Goal: Task Accomplishment & Management: Use online tool/utility

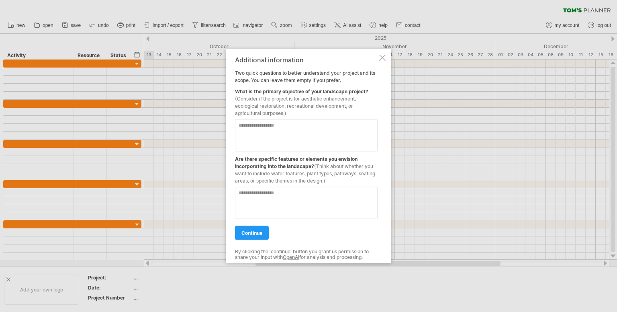
click at [278, 127] on textarea at bounding box center [306, 135] width 143 height 32
type textarea "*"
click at [275, 188] on textarea at bounding box center [306, 203] width 143 height 32
type textarea "**********"
click at [249, 236] on link "continue" at bounding box center [252, 233] width 34 height 14
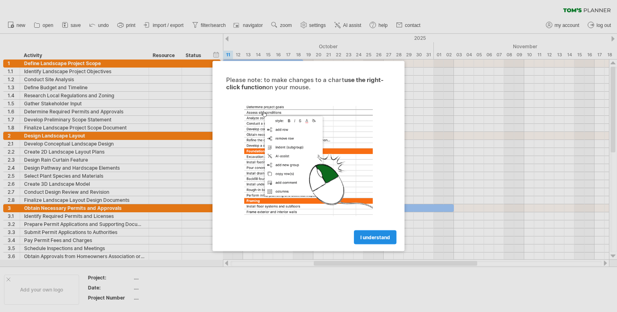
click at [374, 234] on span "I understand" at bounding box center [375, 237] width 30 height 6
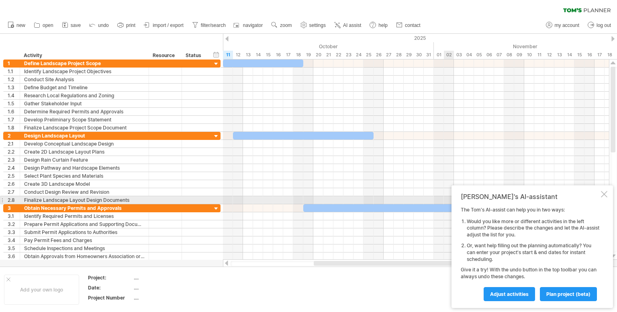
click at [605, 196] on div at bounding box center [604, 194] width 6 height 6
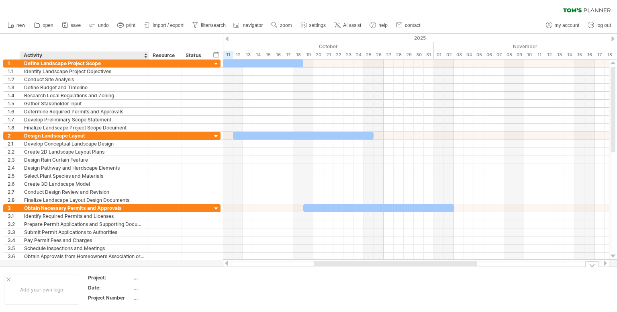
click at [138, 277] on div "...." at bounding box center [168, 277] width 68 height 7
click at [115, 61] on div "Define Landscape Project Scope" at bounding box center [84, 63] width 121 height 8
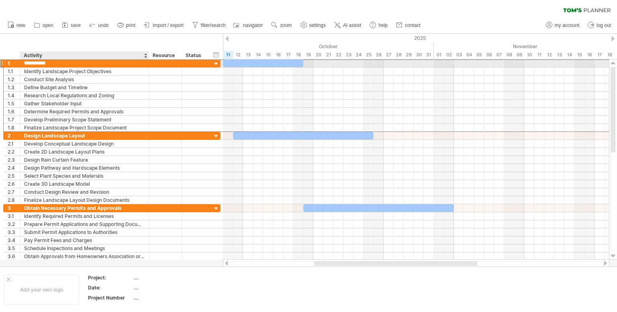
type input "**********"
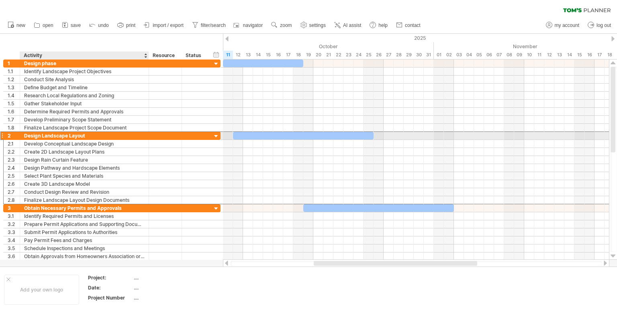
click at [102, 134] on div "Design Landscape Layout" at bounding box center [84, 136] width 121 height 8
type input "*"
type input "**********"
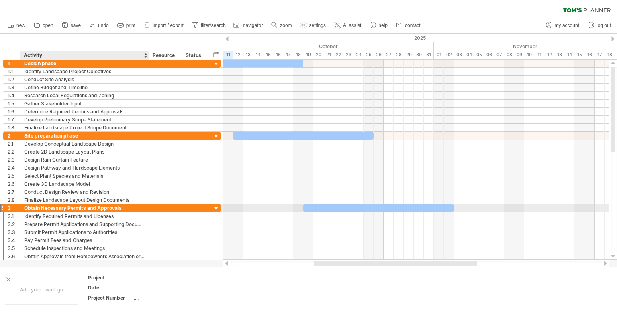
click at [127, 206] on div "Obtain Necessary Permits and Approvals" at bounding box center [84, 208] width 121 height 8
click at [127, 206] on input "**********" at bounding box center [84, 208] width 121 height 8
type input "*"
type input "**********"
click at [100, 208] on input "**********" at bounding box center [84, 208] width 121 height 8
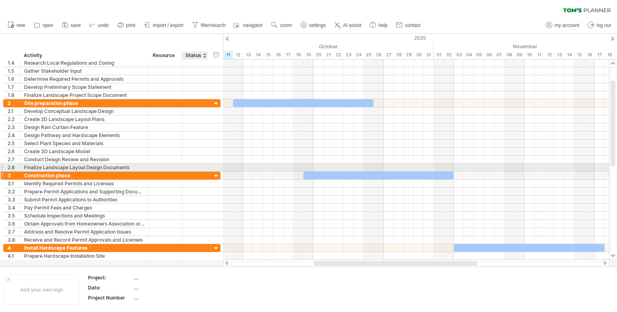
click at [218, 172] on div at bounding box center [217, 176] width 8 height 8
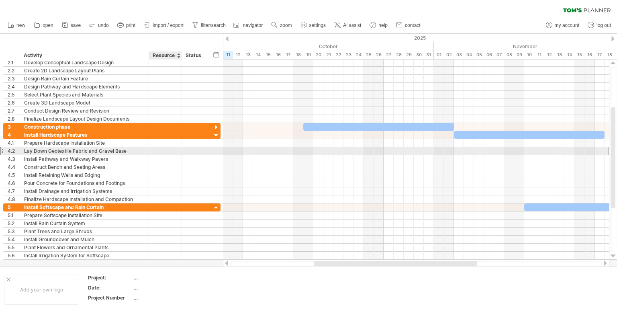
click at [185, 149] on div at bounding box center [195, 151] width 26 height 8
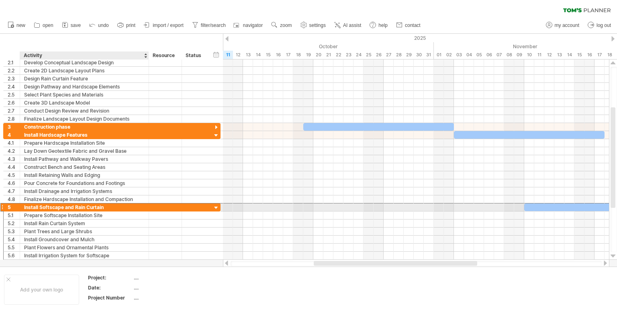
click at [108, 205] on div "Install Softscape and Rain Curtain" at bounding box center [84, 207] width 121 height 8
click at [108, 205] on input "**********" at bounding box center [84, 207] width 121 height 8
type input "**********"
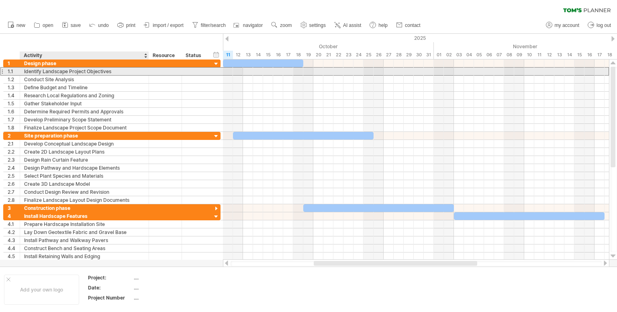
click at [122, 71] on div "Identify Landscape Project Objectives" at bounding box center [84, 72] width 121 height 8
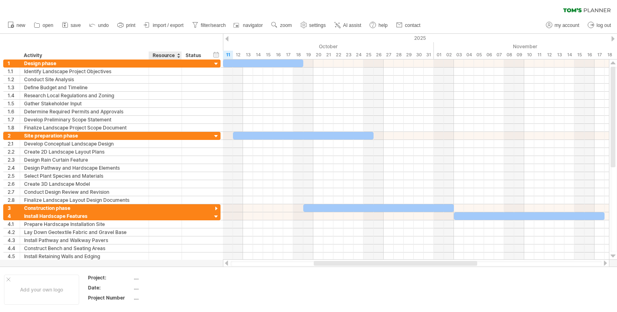
click at [172, 56] on div "Resource" at bounding box center [165, 55] width 25 height 8
click at [175, 54] on input "********" at bounding box center [165, 55] width 25 height 8
type input "*"
type input "****"
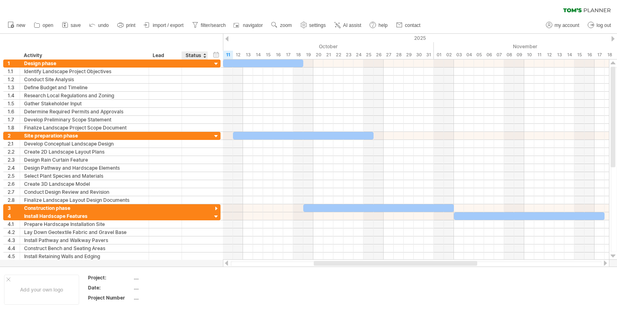
click at [196, 57] on div "Status" at bounding box center [195, 55] width 18 height 8
click at [201, 54] on input "******" at bounding box center [195, 55] width 18 height 8
type input "*****"
click at [210, 45] on div "hide start/end/duration show start/end/duration ******** Activity **** Lead ***…" at bounding box center [111, 47] width 223 height 26
click at [206, 55] on div at bounding box center [207, 55] width 3 height 8
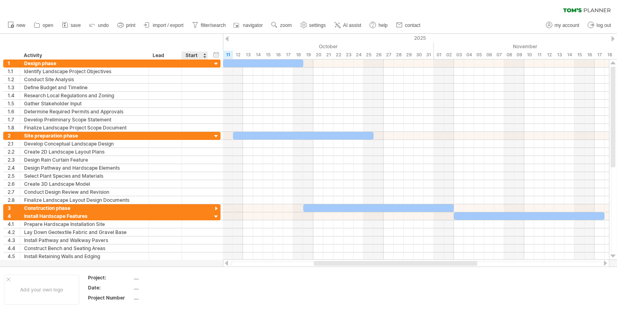
click at [203, 55] on div "Start" at bounding box center [195, 55] width 18 height 8
click at [205, 58] on div at bounding box center [204, 55] width 3 height 8
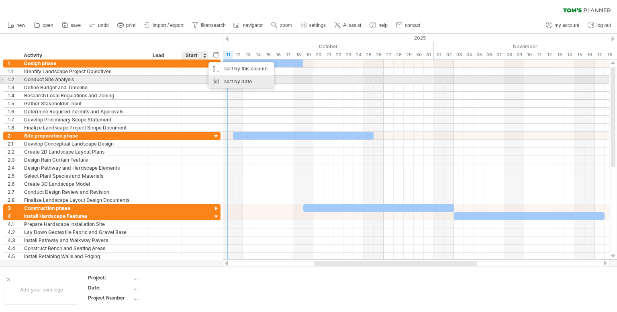
click at [228, 76] on div "sort by date" at bounding box center [241, 81] width 65 height 13
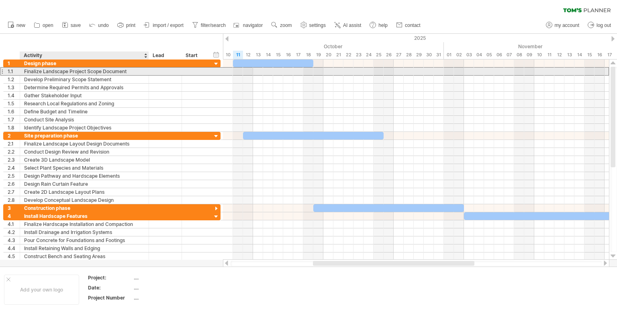
click at [127, 72] on div "Finalize Landscape Project Scope Document" at bounding box center [84, 72] width 121 height 8
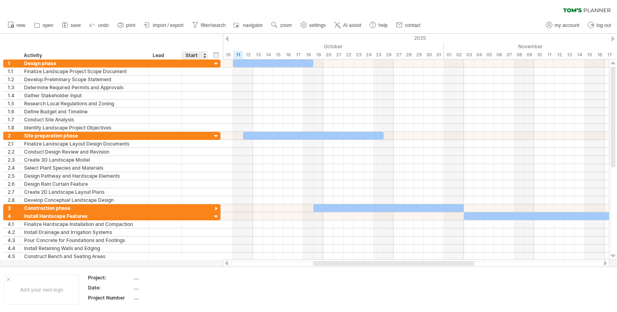
click at [196, 55] on div "Start" at bounding box center [195, 55] width 18 height 8
click at [204, 57] on div at bounding box center [204, 55] width 3 height 8
click at [165, 55] on div "Lead" at bounding box center [165, 55] width 25 height 8
click at [178, 57] on div at bounding box center [178, 55] width 3 height 8
click at [162, 35] on div "hide start/end/duration show start/end/duration ******** Activity **** Lead ***…" at bounding box center [111, 47] width 223 height 26
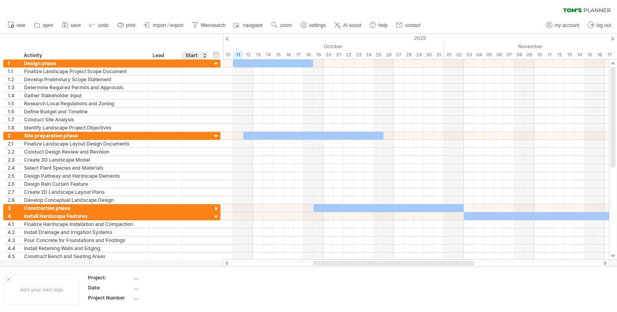
click at [204, 37] on div "hide start/end/duration show start/end/duration ******** Activity **** Lead ***…" at bounding box center [111, 47] width 223 height 26
click at [216, 58] on div "hide start/end/duration show start/end/duration" at bounding box center [217, 54] width 8 height 8
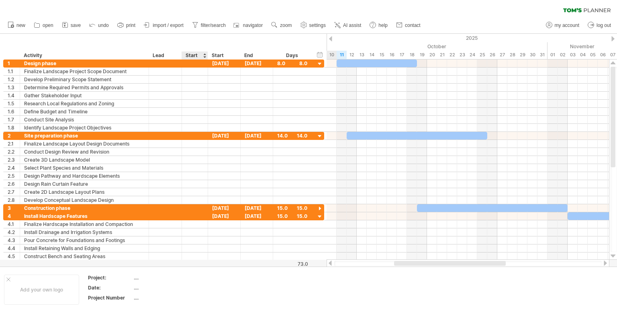
click at [194, 54] on div "Start" at bounding box center [195, 55] width 18 height 8
click at [200, 55] on input "*****" at bounding box center [195, 55] width 18 height 8
type input "*"
click at [90, 22] on icon at bounding box center [92, 24] width 8 height 8
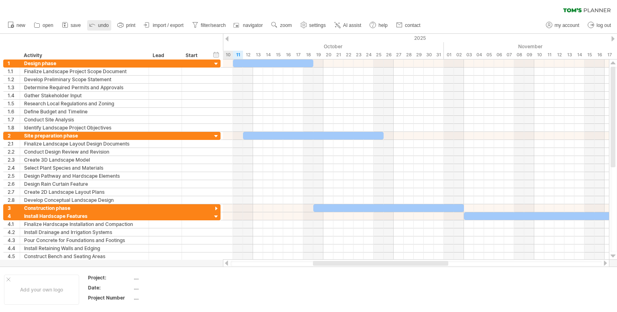
click at [90, 22] on icon at bounding box center [92, 24] width 8 height 8
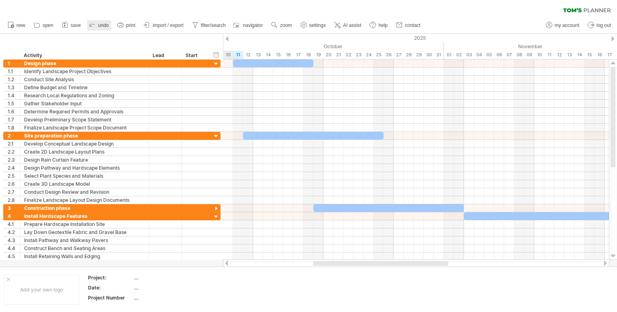
click at [90, 22] on icon at bounding box center [92, 24] width 8 height 8
click at [215, 57] on div "hide start/end/duration show start/end/duration" at bounding box center [217, 54] width 8 height 8
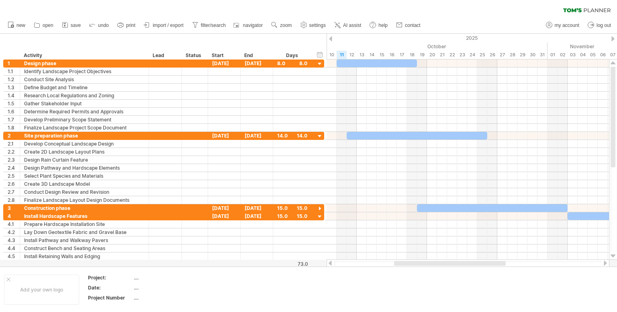
click at [330, 38] on div at bounding box center [330, 38] width 3 height 5
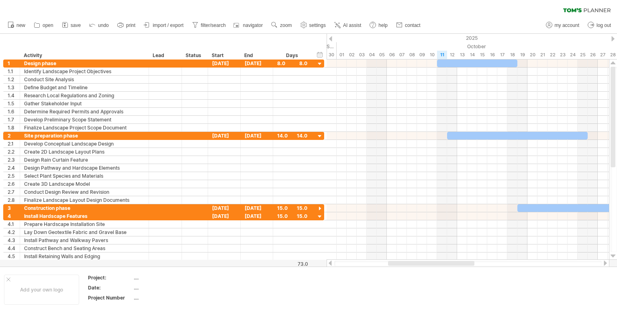
click at [330, 38] on div at bounding box center [330, 38] width 3 height 5
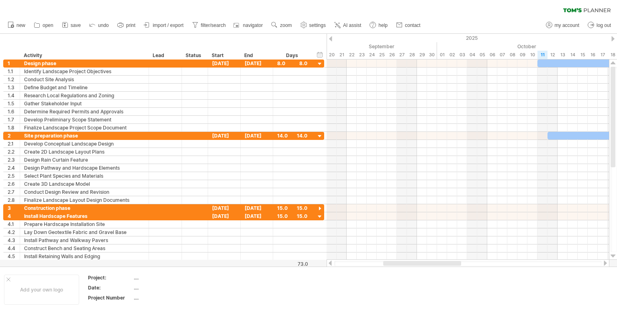
click at [330, 38] on div at bounding box center [330, 38] width 3 height 5
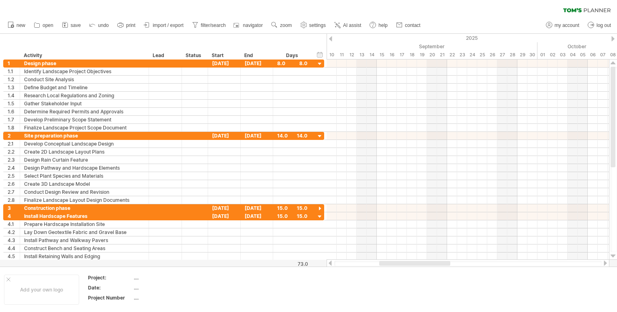
click at [330, 38] on div at bounding box center [330, 38] width 3 height 5
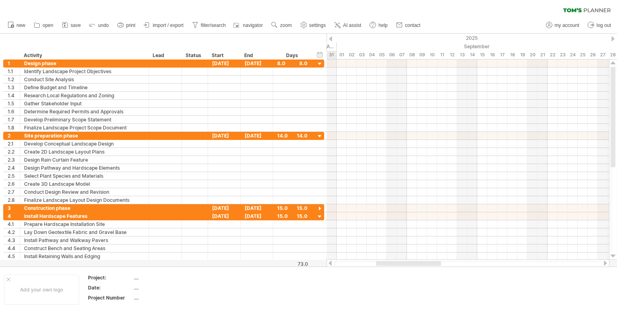
click at [330, 38] on div at bounding box center [330, 38] width 3 height 5
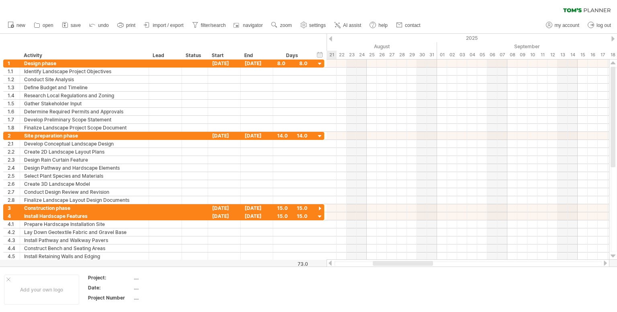
click at [330, 38] on div at bounding box center [330, 38] width 3 height 5
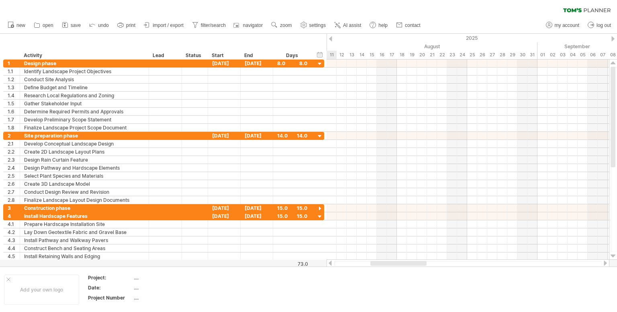
click at [330, 38] on div at bounding box center [330, 38] width 3 height 5
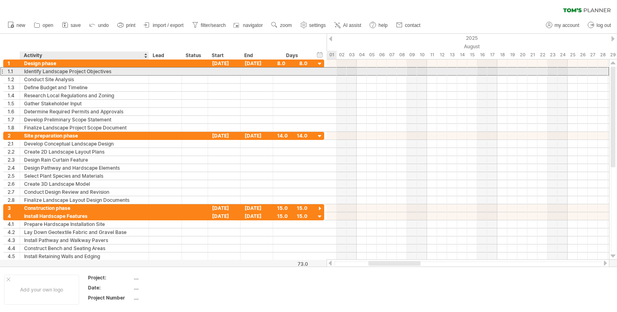
click at [124, 73] on div "Identify Landscape Project Objectives" at bounding box center [84, 72] width 121 height 8
type input "*"
type input "**********"
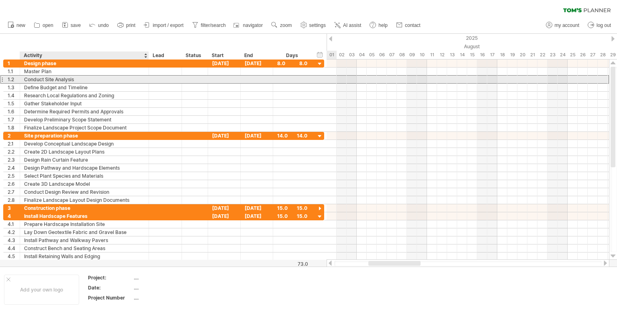
click at [115, 79] on div "Conduct Site Analysis" at bounding box center [84, 80] width 121 height 8
type input "*"
type input "**********"
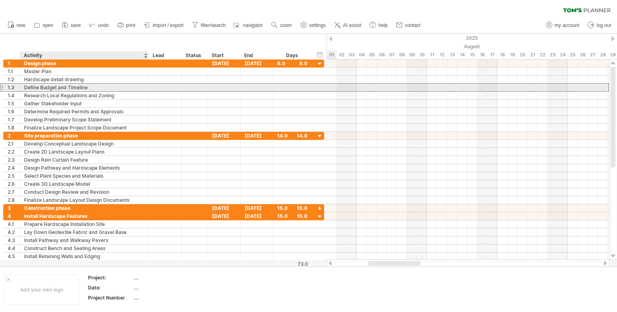
click at [101, 84] on div "Define Budget and Timeline" at bounding box center [84, 88] width 121 height 8
type input "*"
type input "**********"
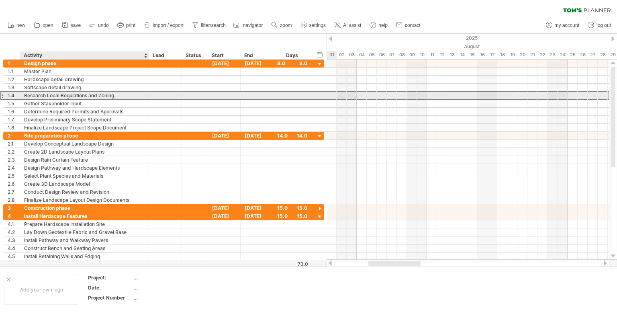
click at [112, 94] on div "Research Local Regulations and Zoning" at bounding box center [84, 96] width 121 height 8
click at [112, 94] on input "**********" at bounding box center [84, 96] width 121 height 8
click at [121, 95] on input "**********" at bounding box center [84, 96] width 121 height 8
type input "*"
type input "**********"
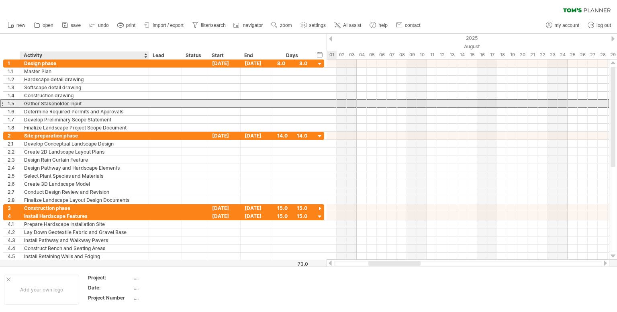
click at [107, 103] on div "Gather Stakeholder Input" at bounding box center [84, 104] width 121 height 8
click at [107, 103] on input "**********" at bounding box center [84, 104] width 121 height 8
type input "*"
click at [29, 101] on input "**********" at bounding box center [84, 104] width 121 height 8
click at [27, 102] on input "**********" at bounding box center [84, 104] width 121 height 8
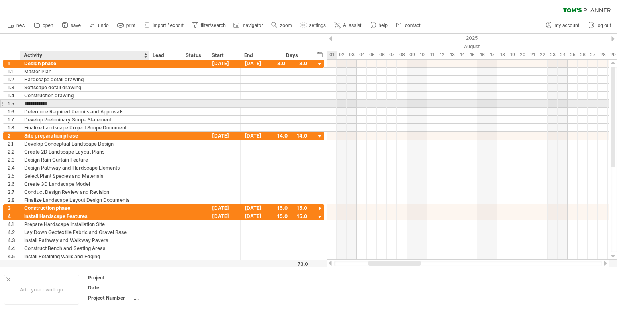
type input "**********"
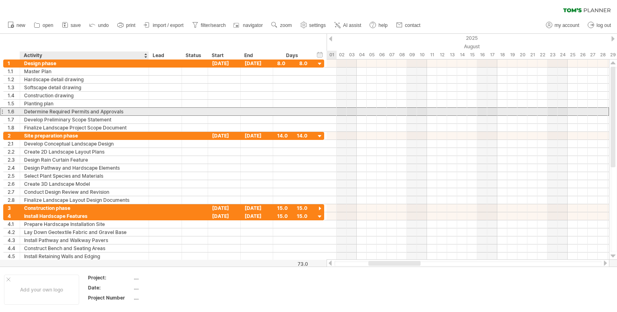
click at [132, 110] on div "Determine Required Permits and Approvals" at bounding box center [84, 112] width 121 height 8
click at [132, 110] on input "**********" at bounding box center [84, 112] width 121 height 8
type input "*"
type input "**********"
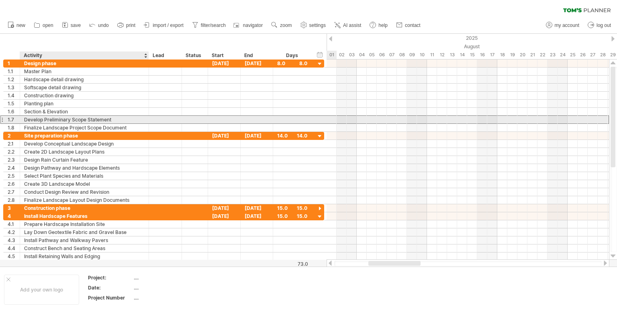
click at [119, 121] on div "Develop Preliminary Scope Statement" at bounding box center [84, 120] width 121 height 8
click at [119, 121] on input "**********" at bounding box center [84, 120] width 121 height 8
type input "*"
type input "**********"
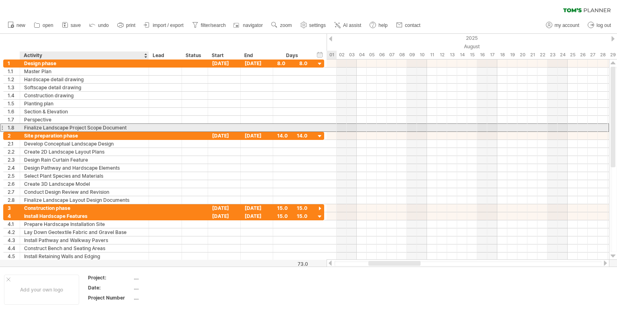
click at [127, 127] on div "Finalize Landscape Project Scope Document" at bounding box center [84, 128] width 121 height 8
click at [127, 127] on input "**********" at bounding box center [84, 128] width 121 height 8
type input "*"
type input "**********"
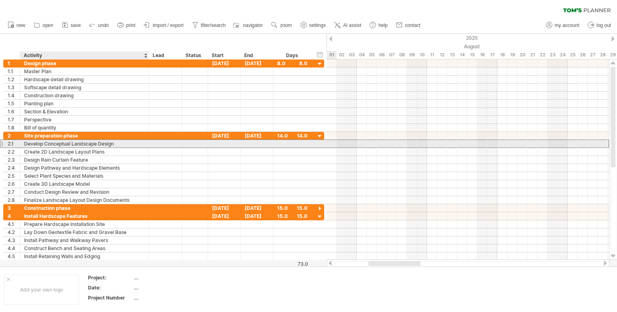
click at [127, 143] on div "Develop Conceptual Landscape Design" at bounding box center [84, 144] width 121 height 8
click at [127, 143] on input "**********" at bounding box center [84, 144] width 121 height 8
type input "*"
click at [72, 143] on input "**********" at bounding box center [84, 144] width 121 height 8
type input "**********"
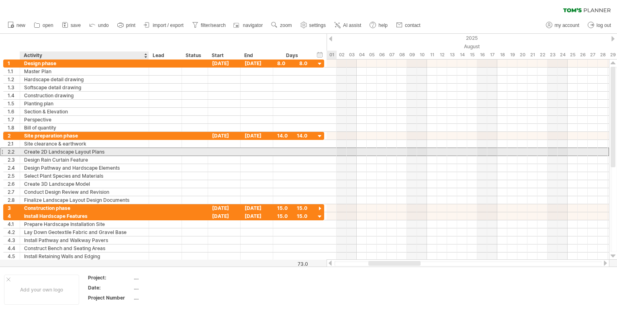
click at [100, 151] on div "Create 2D Landscape Layout Plans" at bounding box center [84, 152] width 121 height 8
click at [108, 151] on div "Create 2D Landscape Layout Plans" at bounding box center [84, 152] width 121 height 8
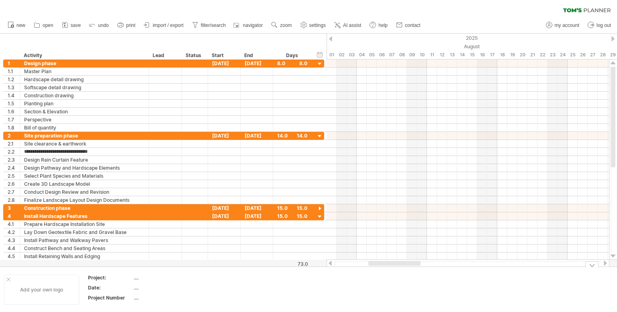
click at [5, 278] on div "Add your own logo" at bounding box center [41, 289] width 75 height 30
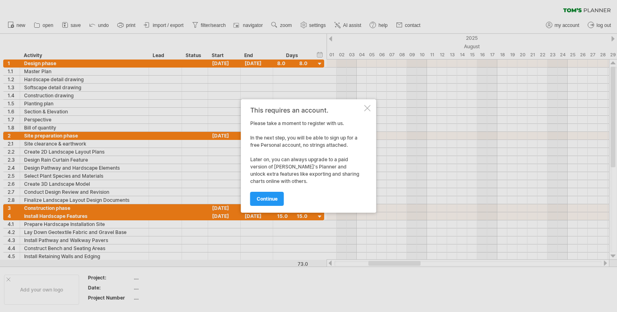
click at [366, 105] on div at bounding box center [367, 108] width 6 height 6
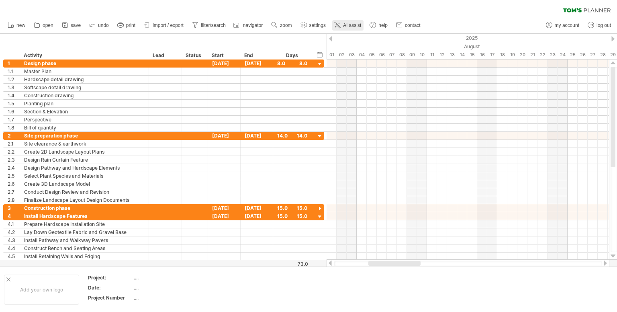
click at [342, 23] on icon at bounding box center [338, 25] width 8 height 8
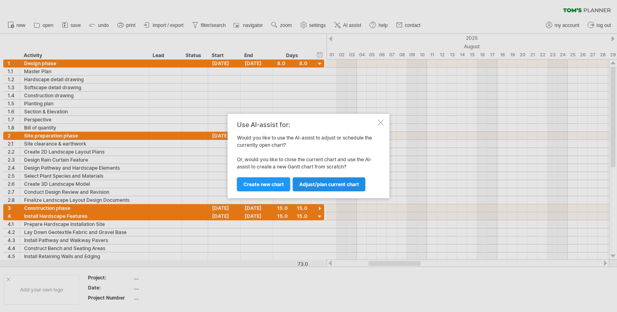
click at [334, 180] on link "Adjust/plan current chart" at bounding box center [329, 184] width 73 height 14
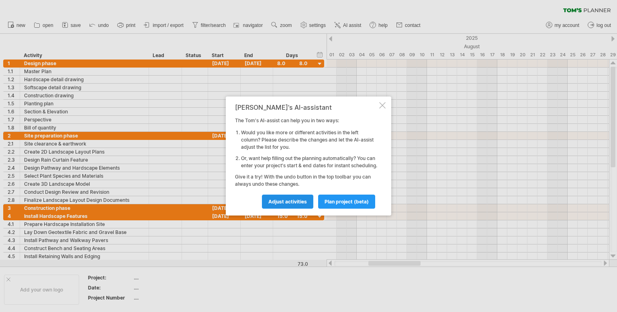
click at [295, 205] on span "Adjust activities" at bounding box center [287, 202] width 39 height 6
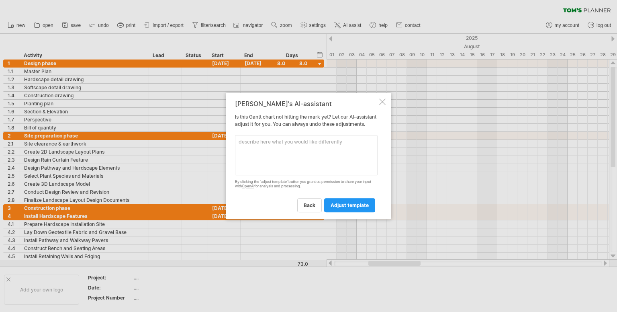
click at [268, 154] on textarea at bounding box center [306, 155] width 143 height 40
click at [309, 208] on span "back" at bounding box center [310, 205] width 12 height 6
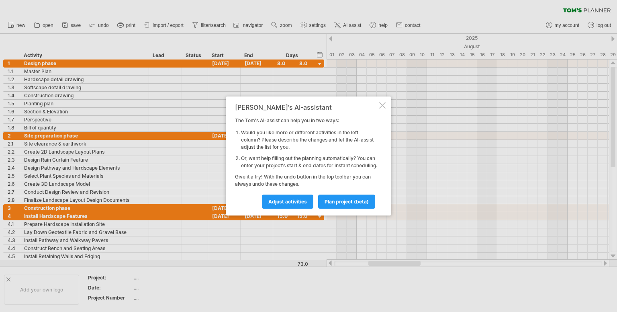
click at [387, 99] on div "[PERSON_NAME]'s AI-assistant The [PERSON_NAME]'s AI-assist can help you in two …" at bounding box center [309, 155] width 166 height 119
click at [382, 102] on div at bounding box center [382, 105] width 6 height 6
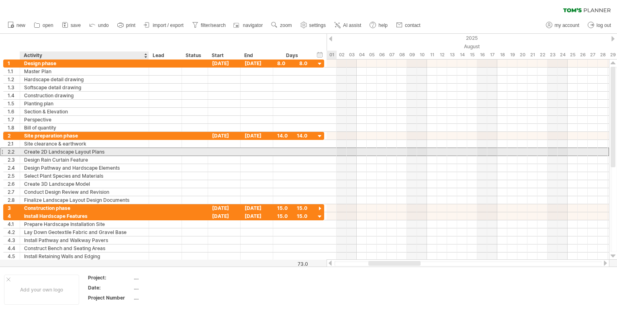
click at [112, 154] on div "Create 2D Landscape Layout Plans" at bounding box center [84, 152] width 121 height 8
click at [112, 154] on input "**********" at bounding box center [84, 152] width 121 height 8
type input "*"
type input "**********"
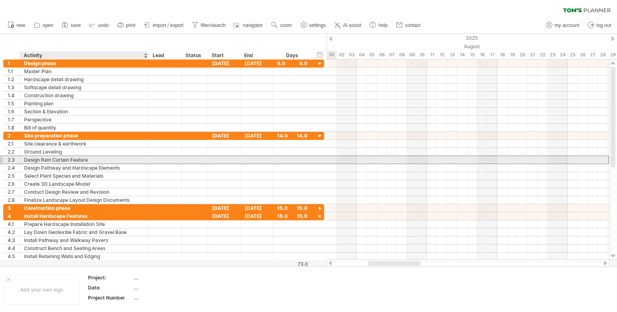
click at [112, 160] on div "Design Rain Curtain Feature" at bounding box center [84, 160] width 121 height 8
type input "*"
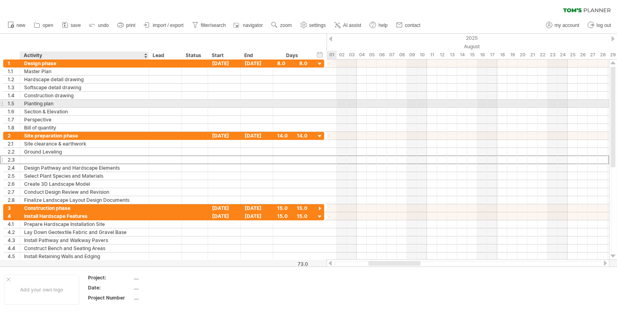
drag, startPoint x: 112, startPoint y: 160, endPoint x: 75, endPoint y: 102, distance: 68.9
click at [75, 102] on div "**********" at bounding box center [163, 159] width 321 height 201
type input "**********"
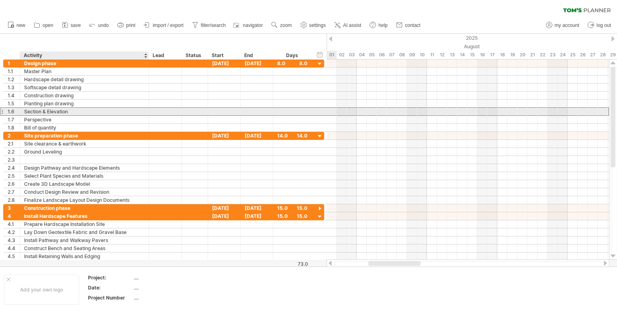
click at [80, 109] on div "Section & Elevation" at bounding box center [84, 112] width 121 height 8
type input "**********"
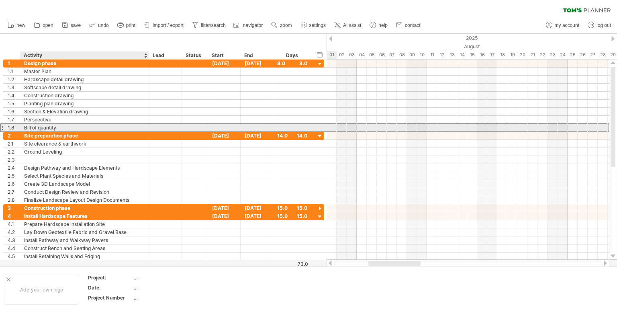
click at [69, 128] on div "Bill of quantity" at bounding box center [84, 128] width 121 height 8
type input "*"
click at [46, 129] on div at bounding box center [84, 128] width 121 height 8
type input "*********"
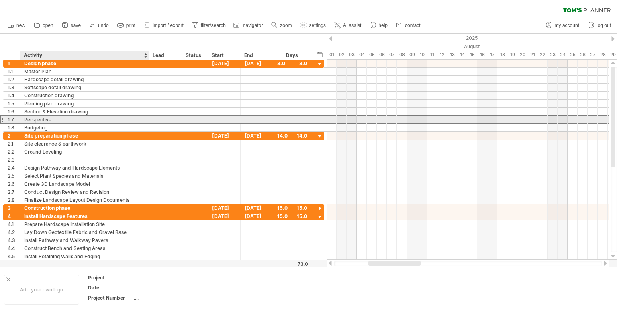
click at [55, 121] on div "Perspective" at bounding box center [84, 120] width 121 height 8
type input "**********"
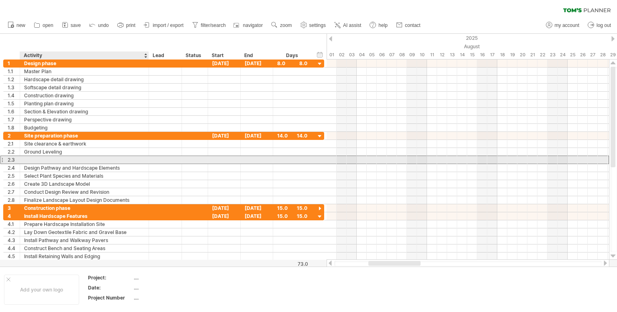
click at [50, 162] on div at bounding box center [84, 160] width 121 height 8
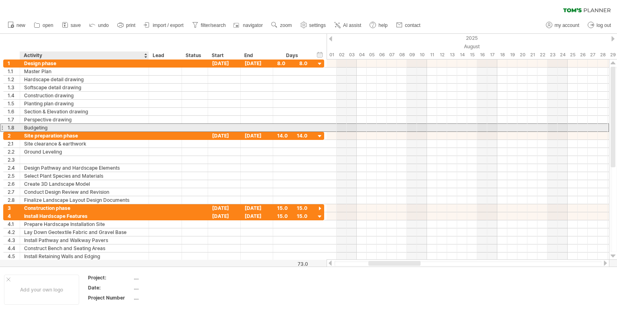
click at [66, 130] on div "Budgeting" at bounding box center [84, 128] width 121 height 8
click at [3, 126] on div at bounding box center [1, 127] width 3 height 8
click at [2, 129] on div at bounding box center [1, 127] width 3 height 8
click at [57, 128] on div "Budgeting" at bounding box center [84, 128] width 121 height 8
type input "*"
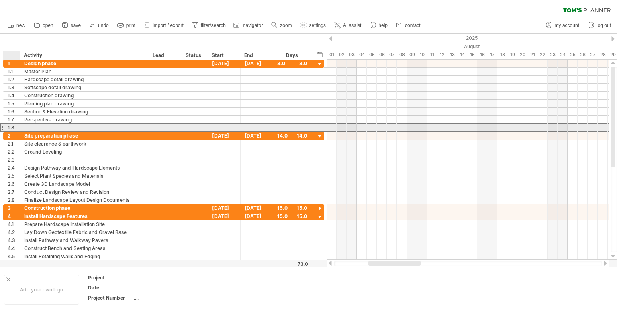
click at [16, 128] on div "1.8" at bounding box center [14, 128] width 12 height 8
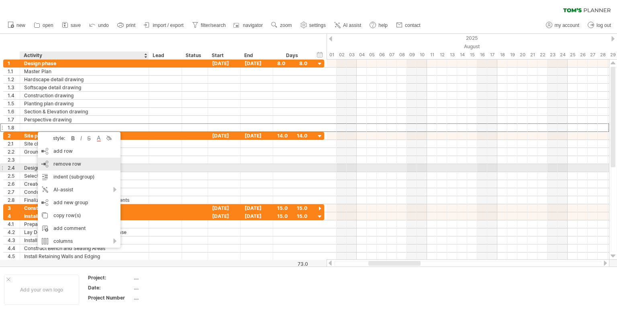
click at [80, 166] on span "remove row" at bounding box center [67, 164] width 28 height 6
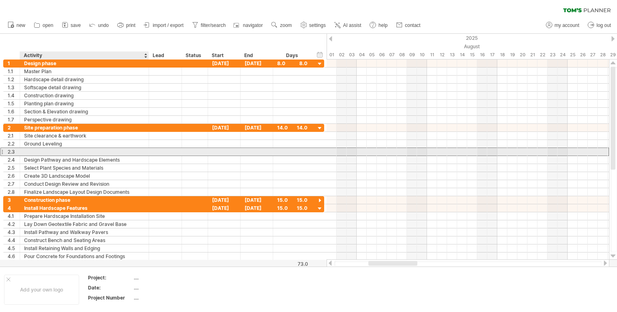
click at [56, 149] on div at bounding box center [84, 152] width 121 height 8
click at [59, 150] on div at bounding box center [84, 152] width 121 height 8
type input "*"
click at [50, 151] on input "**********" at bounding box center [84, 152] width 121 height 8
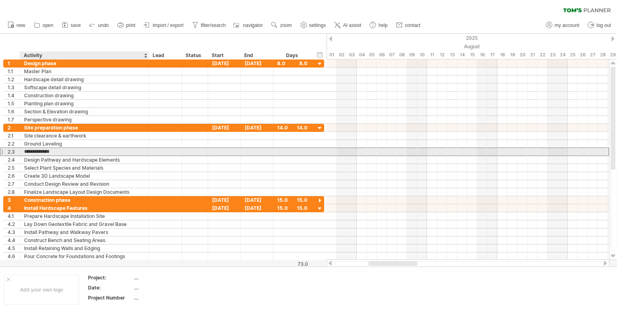
click at [45, 151] on input "**********" at bounding box center [84, 152] width 121 height 8
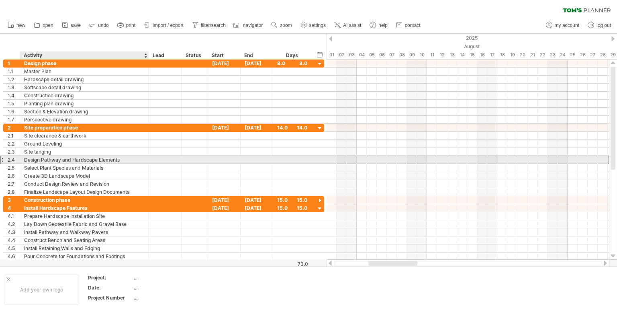
click at [90, 160] on div "Design Pathway and Hardscape Elements" at bounding box center [84, 160] width 121 height 8
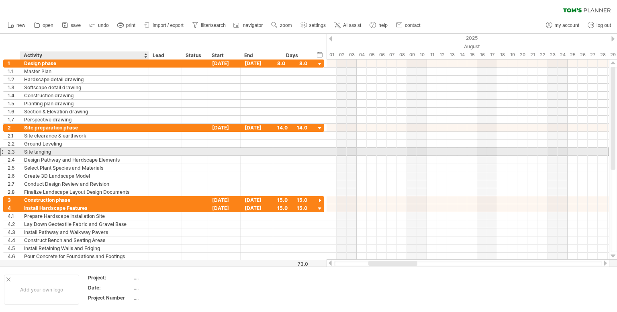
click at [53, 151] on div "Site tanging" at bounding box center [84, 152] width 121 height 8
click at [53, 151] on input "**********" at bounding box center [84, 152] width 121 height 8
type input "**********"
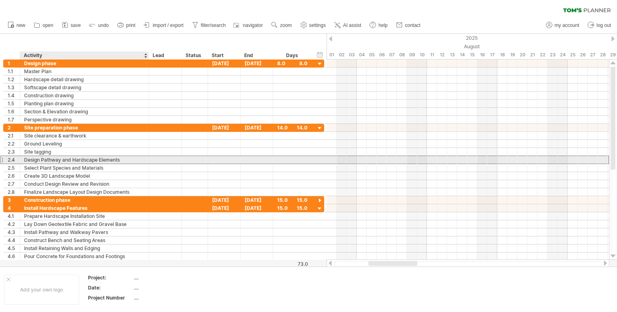
click at [90, 160] on div "Design Pathway and Hardscape Elements" at bounding box center [84, 160] width 121 height 8
click at [127, 160] on input "**********" at bounding box center [84, 160] width 121 height 8
click at [3, 160] on div at bounding box center [1, 160] width 3 height 8
click at [28, 159] on div "Design Pathway and Hardscape Elements" at bounding box center [84, 160] width 121 height 8
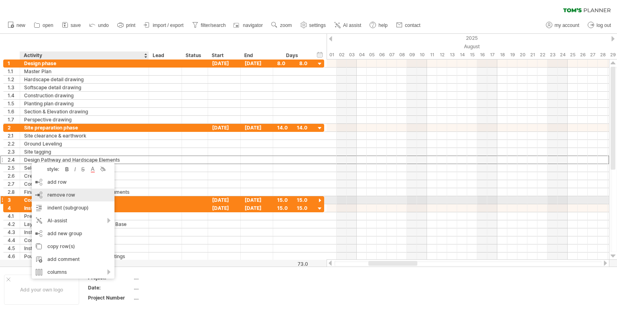
click at [64, 197] on span "remove row" at bounding box center [61, 195] width 28 height 6
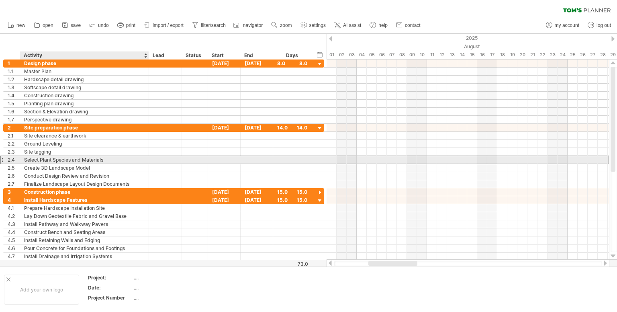
click at [53, 160] on div "Select Plant Species and Materials" at bounding box center [84, 160] width 121 height 8
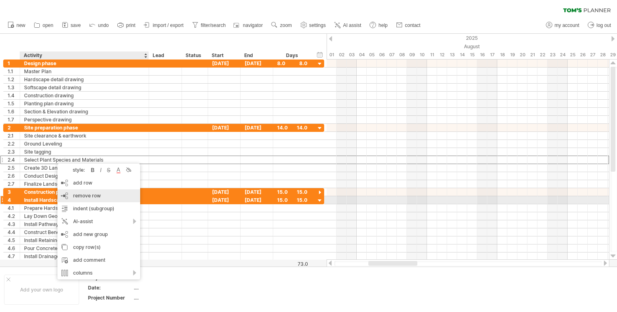
click at [74, 196] on span "remove row" at bounding box center [87, 195] width 28 height 6
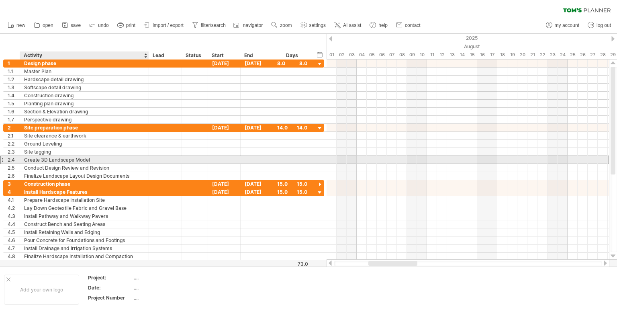
drag, startPoint x: 59, startPoint y: 156, endPoint x: 66, endPoint y: 158, distance: 7.6
click at [66, 158] on div "Create 3D Landscape Model" at bounding box center [84, 160] width 121 height 8
click at [66, 158] on input "**********" at bounding box center [84, 160] width 121 height 8
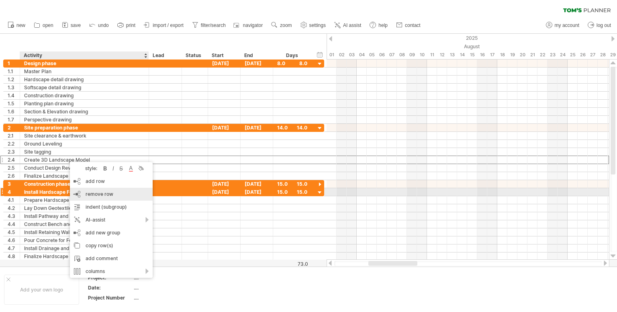
click at [90, 196] on span "remove row" at bounding box center [100, 194] width 28 height 6
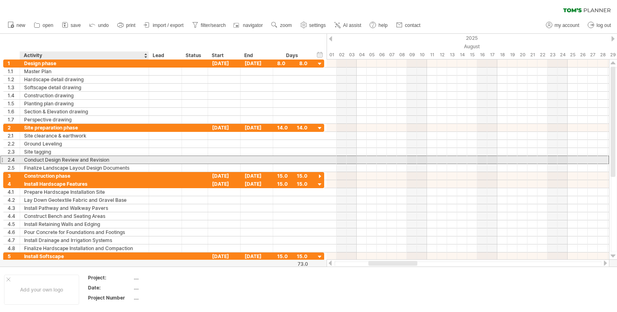
click at [80, 161] on div "Conduct Design Review and Revision" at bounding box center [84, 160] width 121 height 8
click at [80, 161] on input "**********" at bounding box center [84, 160] width 121 height 8
click at [72, 160] on input "**********" at bounding box center [84, 160] width 121 height 8
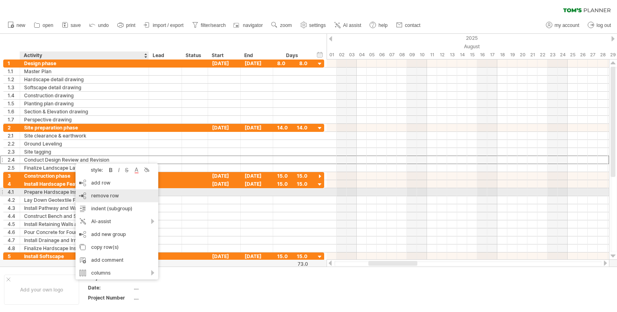
click at [95, 192] on span "remove row" at bounding box center [105, 195] width 28 height 6
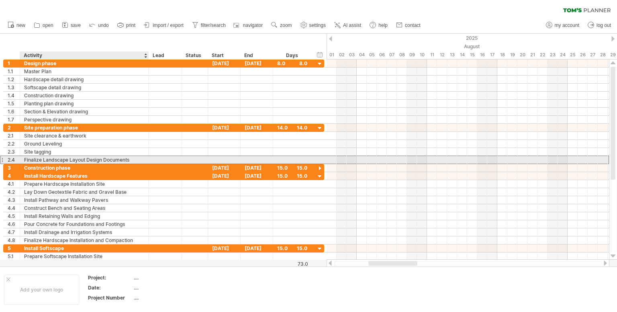
click at [86, 158] on div "Finalize Landscape Layout Design Documents" at bounding box center [84, 160] width 121 height 8
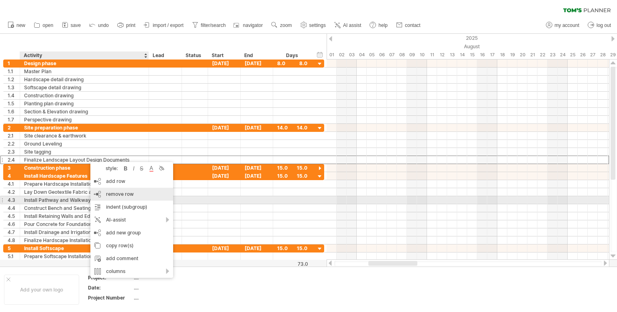
click at [111, 197] on div "remove row remove selected rows" at bounding box center [131, 194] width 83 height 13
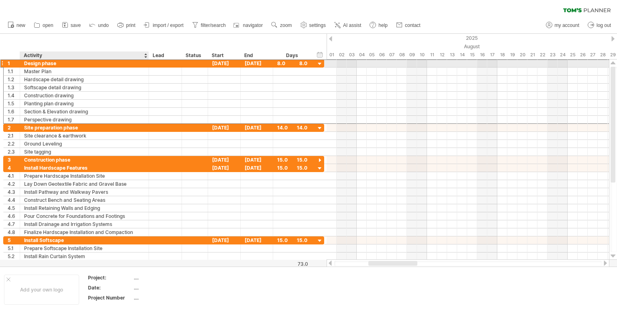
click at [111, 60] on div "Design phase" at bounding box center [84, 63] width 121 height 8
click at [111, 60] on input "**********" at bounding box center [84, 63] width 121 height 8
click at [114, 63] on input "**********" at bounding box center [84, 63] width 121 height 8
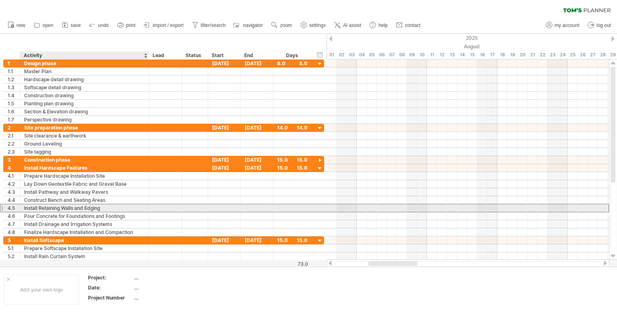
click at [245, 207] on div at bounding box center [257, 208] width 33 height 8
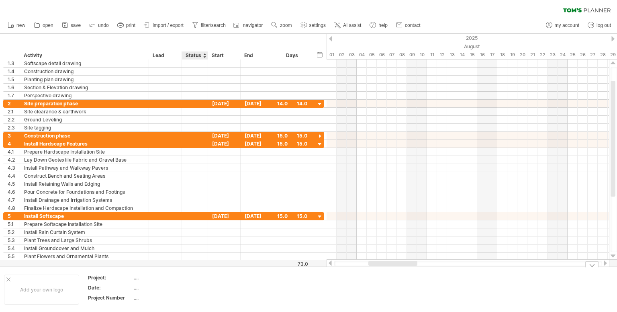
click at [197, 270] on div "Add your own logo Project: .... Date: .... Project Number ...." at bounding box center [308, 289] width 617 height 46
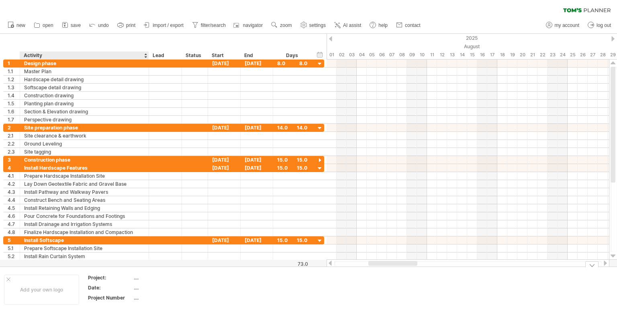
click at [135, 277] on div "...." at bounding box center [168, 277] width 68 height 7
click at [195, 278] on input "**********" at bounding box center [166, 277] width 65 height 7
click at [193, 277] on input "**********" at bounding box center [166, 277] width 65 height 7
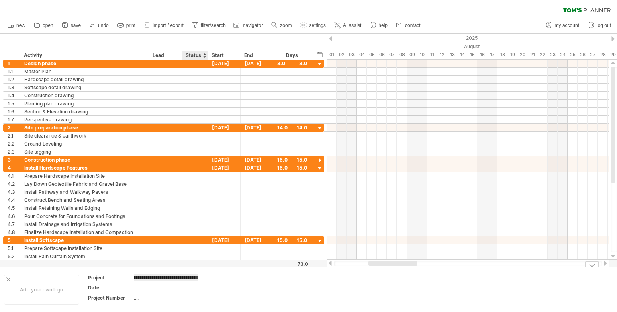
click at [196, 276] on input "**********" at bounding box center [166, 277] width 65 height 7
click at [197, 277] on input "**********" at bounding box center [166, 277] width 65 height 7
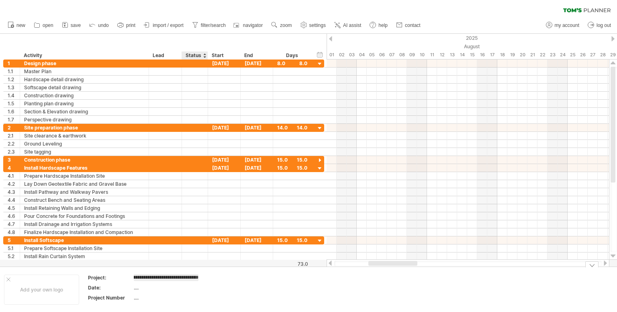
scroll to position [0, 140]
type input "**********"
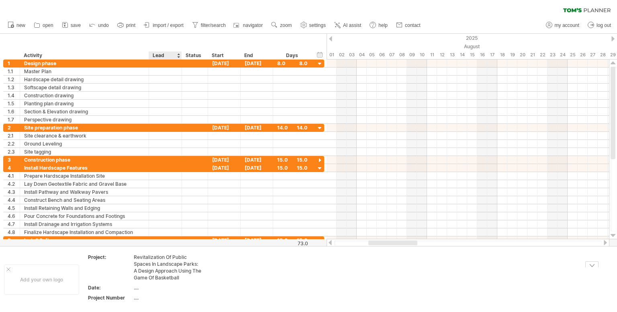
click at [163, 285] on div "...." at bounding box center [168, 287] width 68 height 7
type input "*"
type input "**********"
click at [148, 300] on div "...." at bounding box center [168, 297] width 68 height 7
type input "*"
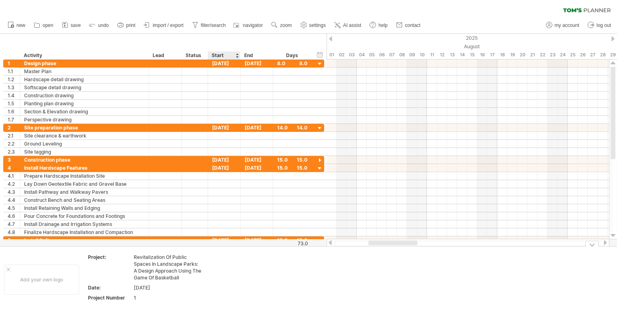
click at [233, 276] on td at bounding box center [238, 279] width 63 height 51
click at [370, 53] on div "05" at bounding box center [372, 55] width 10 height 8
click at [225, 63] on div "[DATE]" at bounding box center [224, 63] width 33 height 8
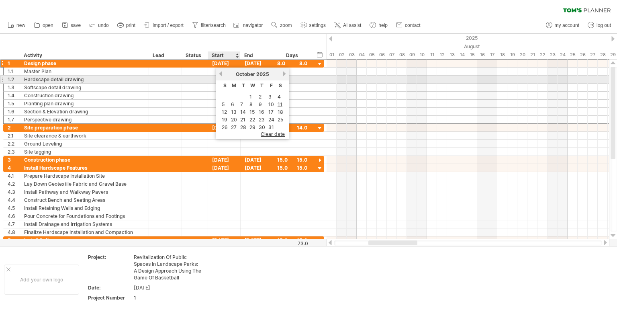
click at [222, 76] on link "previous" at bounding box center [221, 74] width 6 height 6
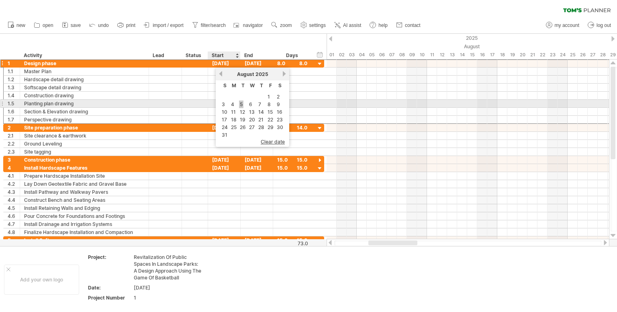
click at [241, 104] on link "5" at bounding box center [241, 104] width 4 height 8
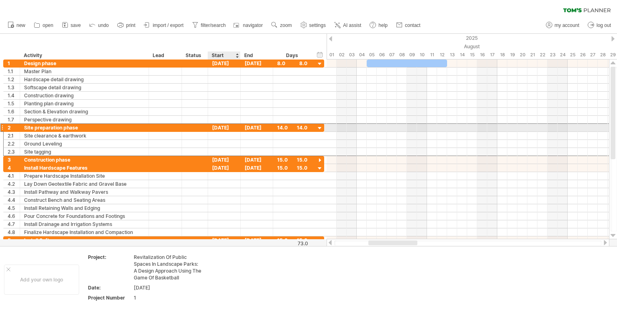
click at [225, 128] on div "[DATE]" at bounding box center [224, 128] width 33 height 8
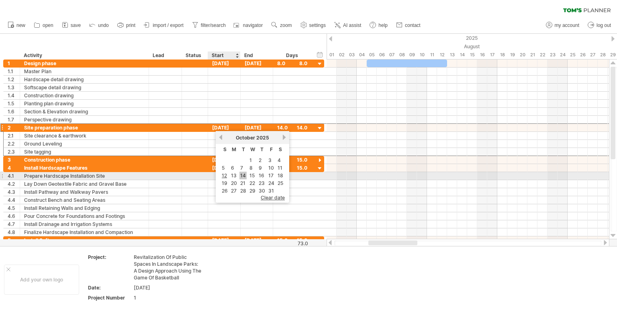
click at [239, 176] on link "14" at bounding box center [242, 176] width 7 height 8
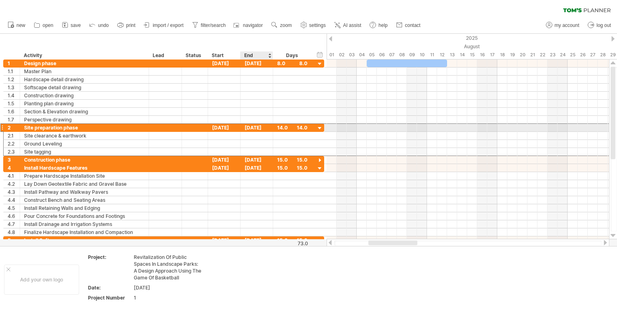
click at [256, 127] on div "[DATE]" at bounding box center [257, 128] width 33 height 8
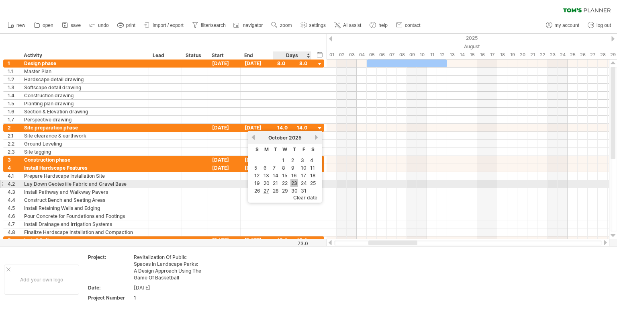
click at [294, 180] on link "23" at bounding box center [295, 183] width 8 height 8
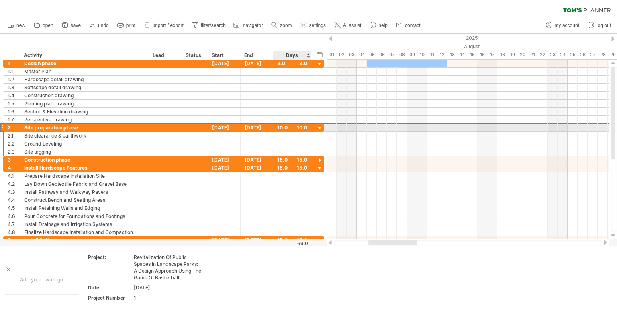
click at [315, 127] on div "**********" at bounding box center [163, 127] width 321 height 8
click at [321, 126] on div at bounding box center [320, 129] width 8 height 8
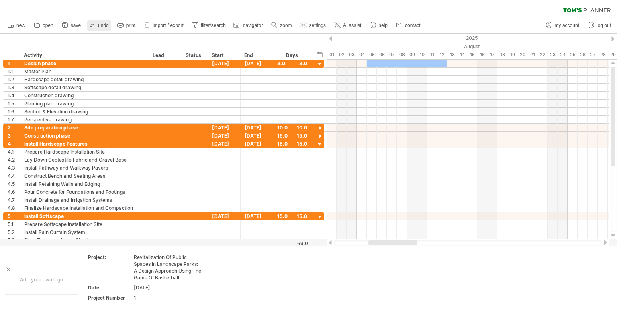
click at [95, 21] on icon at bounding box center [92, 24] width 8 height 8
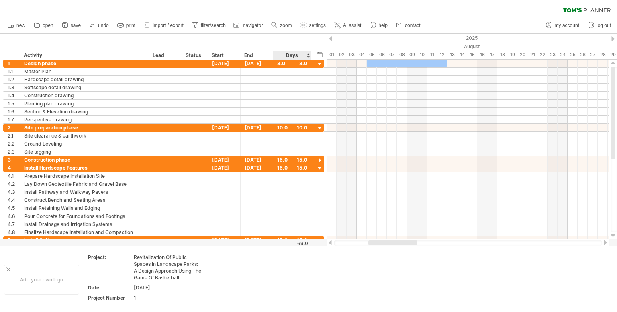
click at [306, 55] on div "Days" at bounding box center [292, 55] width 38 height 8
click at [310, 56] on div at bounding box center [311, 55] width 3 height 8
click at [307, 57] on div "Days" at bounding box center [292, 55] width 38 height 8
click at [308, 53] on div "Days" at bounding box center [292, 55] width 38 height 8
drag, startPoint x: 307, startPoint y: 57, endPoint x: 320, endPoint y: 56, distance: 13.3
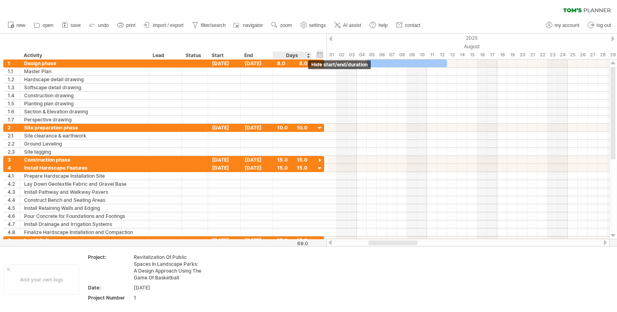
click at [320, 56] on div "hide start/end/duration show start/end/duration ******** Activity **** Lead ***…" at bounding box center [163, 47] width 327 height 26
click at [320, 56] on div "hide start/end/duration show start/end/duration" at bounding box center [320, 54] width 8 height 8
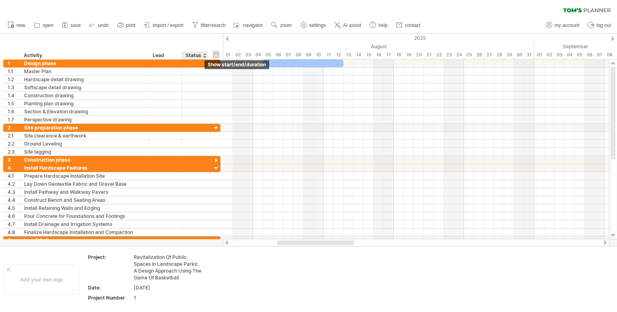
click at [215, 53] on div "hide start/end/duration show start/end/duration" at bounding box center [217, 54] width 8 height 8
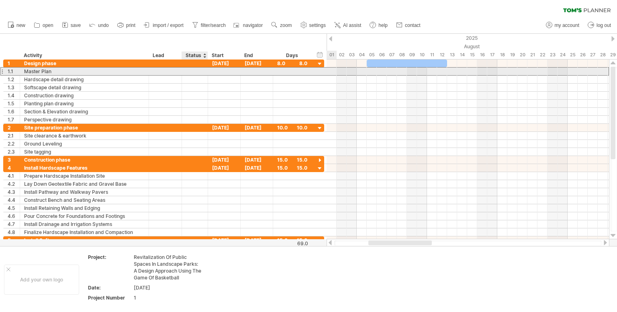
click at [194, 69] on div at bounding box center [195, 72] width 18 height 8
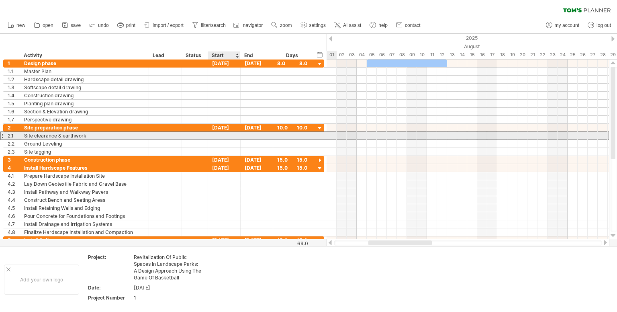
click at [225, 134] on div at bounding box center [224, 136] width 33 height 8
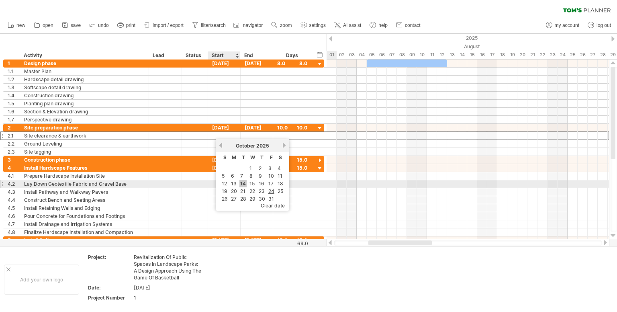
click at [241, 180] on link "14" at bounding box center [242, 184] width 7 height 8
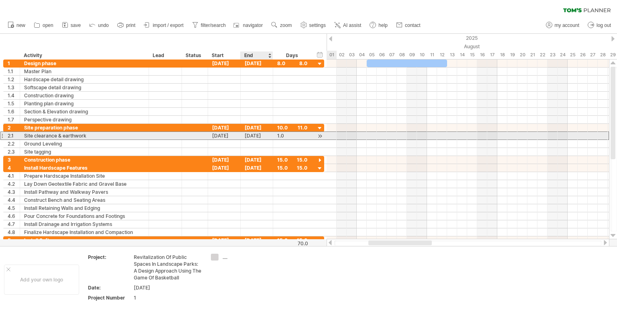
click at [252, 137] on div "[DATE]" at bounding box center [257, 136] width 33 height 8
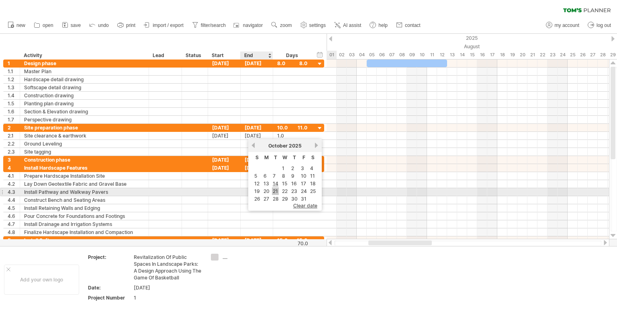
click at [275, 189] on link "21" at bounding box center [275, 191] width 7 height 8
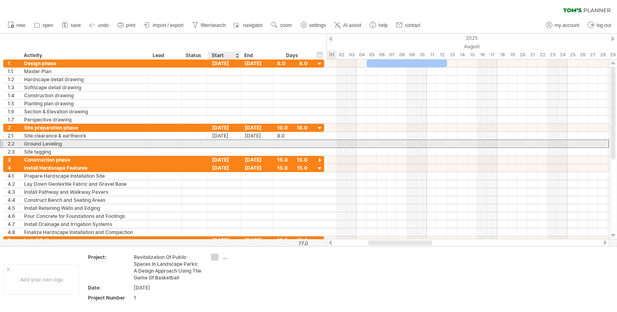
click at [225, 144] on div at bounding box center [224, 144] width 33 height 8
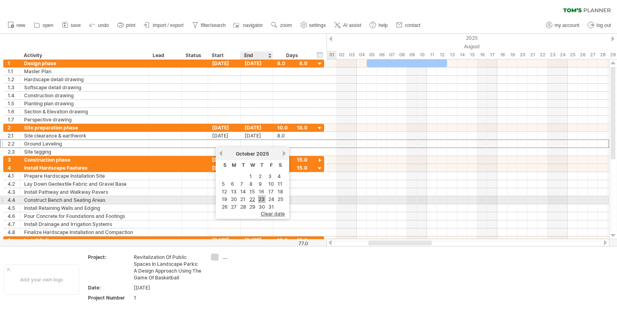
click at [262, 201] on link "23" at bounding box center [262, 199] width 8 height 8
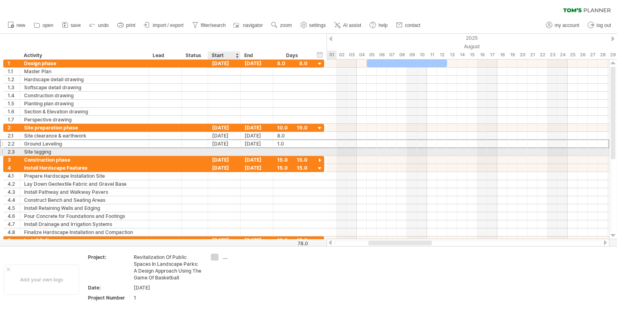
click at [223, 151] on div at bounding box center [224, 152] width 33 height 8
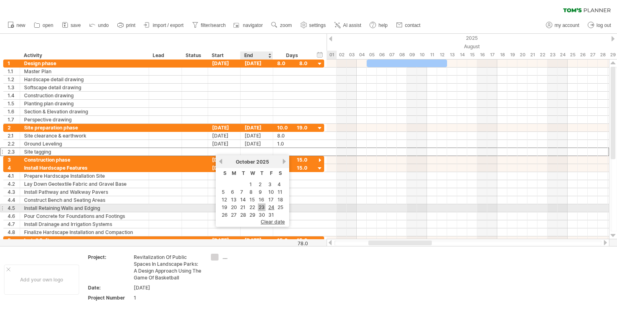
click at [259, 207] on link "23" at bounding box center [262, 207] width 8 height 8
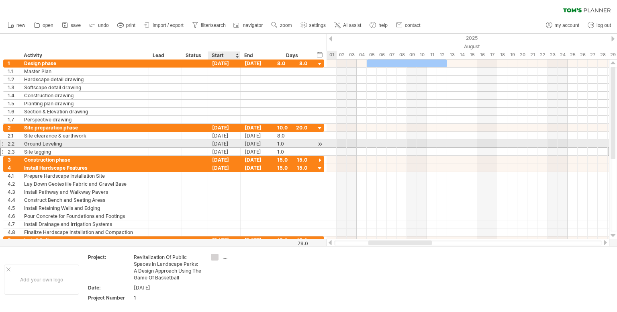
click at [233, 143] on div "[DATE]" at bounding box center [224, 144] width 33 height 8
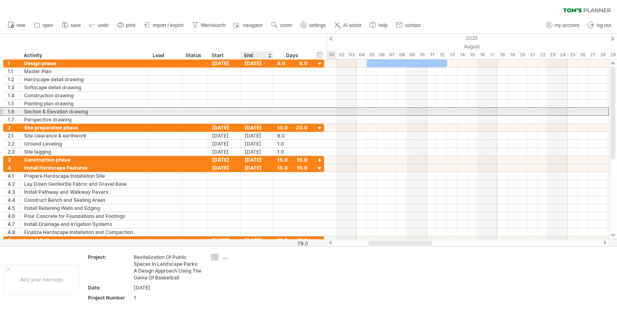
click at [270, 114] on div at bounding box center [257, 112] width 33 height 8
click at [250, 114] on div at bounding box center [257, 112] width 33 height 8
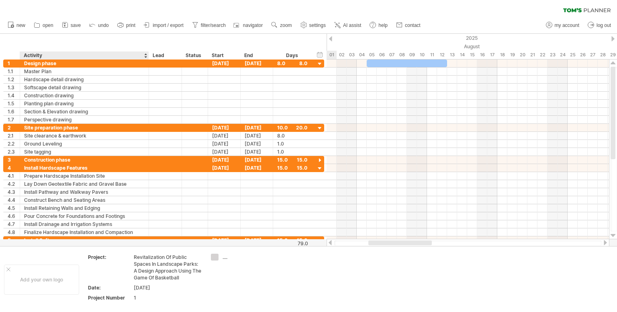
click at [133, 37] on div "hide start/end/duration show start/end/duration ******** Activity **** Lead ***…" at bounding box center [163, 47] width 327 height 26
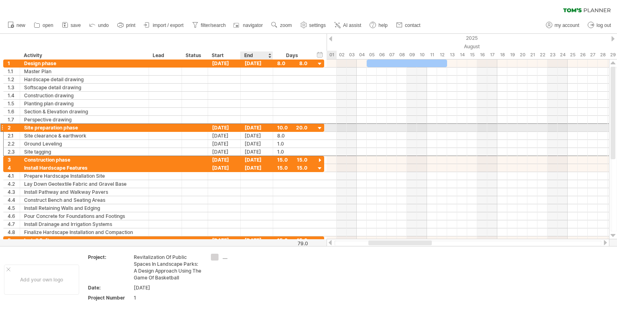
click at [252, 126] on div "[DATE]" at bounding box center [257, 128] width 33 height 8
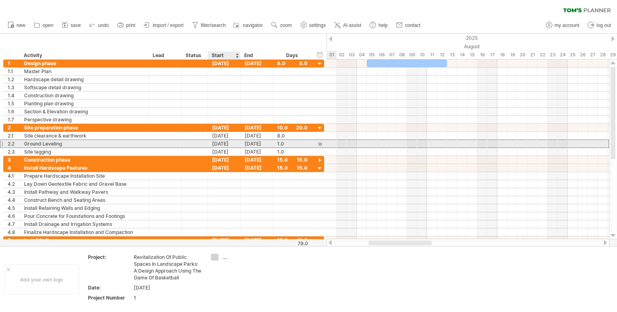
click at [231, 143] on div "[DATE]" at bounding box center [224, 144] width 33 height 8
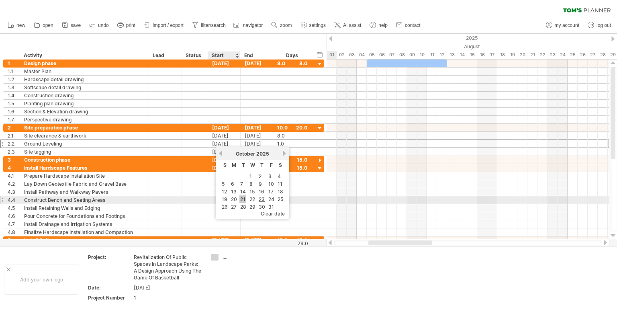
click at [243, 199] on link "21" at bounding box center [242, 199] width 7 height 8
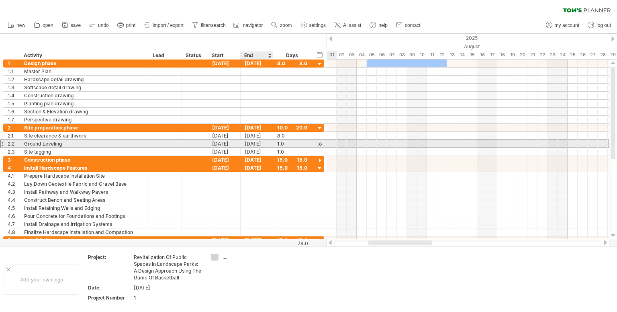
click at [258, 143] on div "[DATE]" at bounding box center [257, 144] width 33 height 8
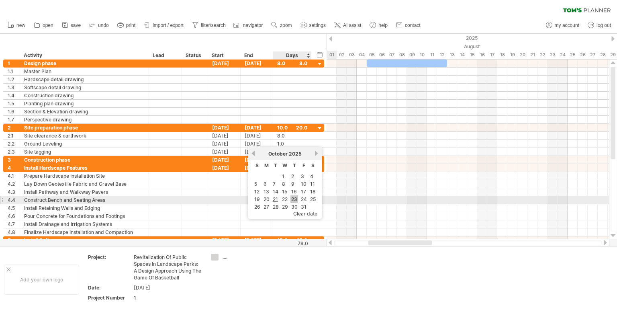
click at [293, 198] on link "23" at bounding box center [295, 199] width 8 height 8
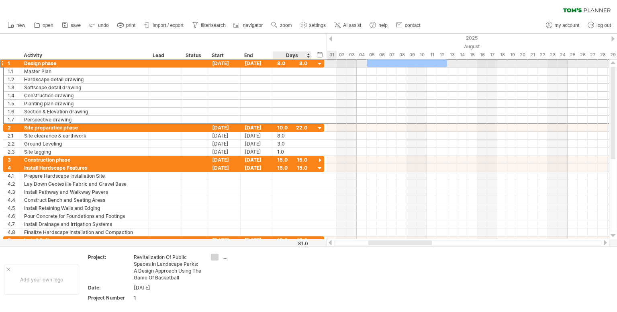
click at [299, 61] on div "8.0" at bounding box center [292, 63] width 30 height 8
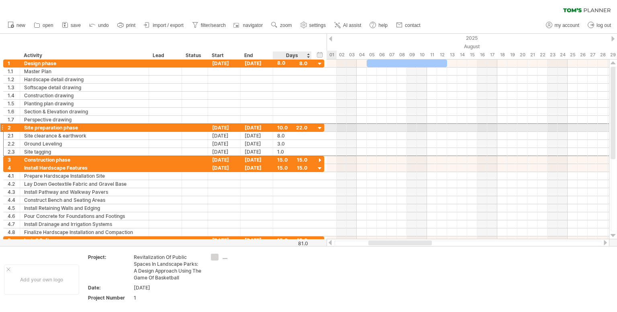
scroll to position [0, 0]
click at [301, 125] on div "10.0" at bounding box center [292, 128] width 30 height 8
click at [321, 127] on div at bounding box center [320, 129] width 8 height 8
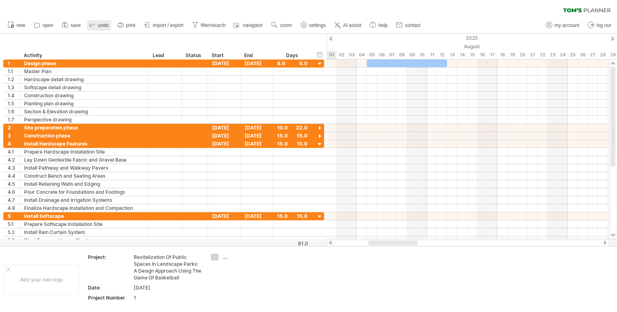
click at [95, 25] on icon at bounding box center [92, 25] width 5 height 2
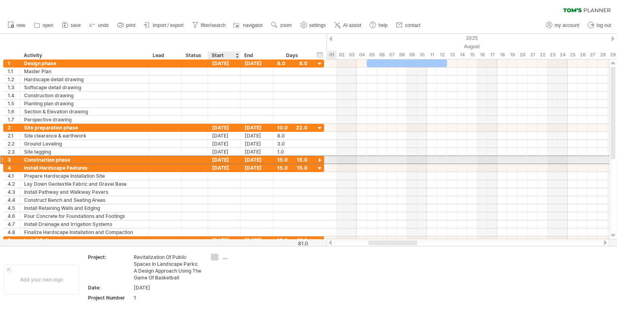
click at [230, 159] on div "[DATE]" at bounding box center [224, 160] width 33 height 8
click at [234, 158] on div "[DATE]" at bounding box center [224, 160] width 33 height 8
click at [317, 160] on div at bounding box center [320, 161] width 8 height 8
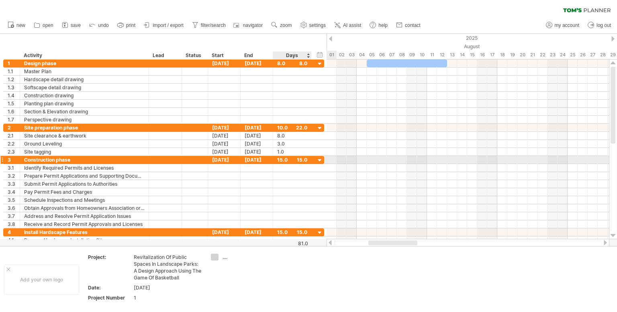
click at [317, 160] on div at bounding box center [320, 161] width 8 height 8
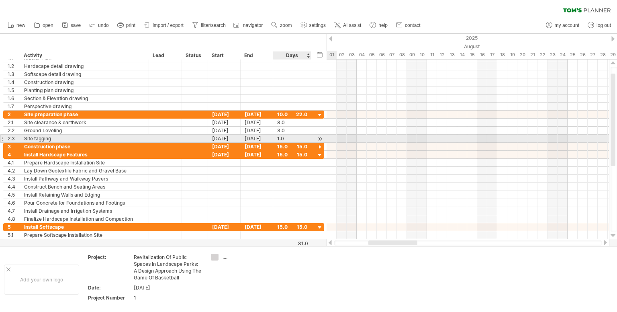
click at [320, 141] on div at bounding box center [320, 139] width 8 height 8
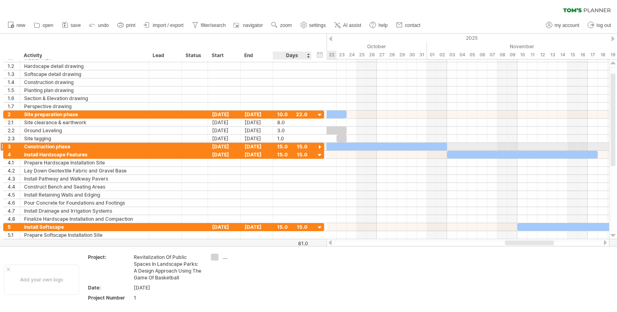
click at [320, 144] on div at bounding box center [320, 147] width 8 height 8
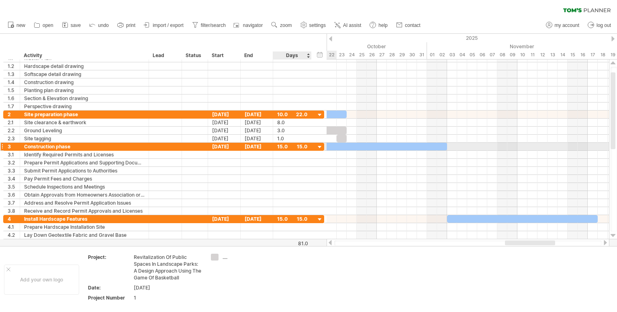
click at [320, 144] on div at bounding box center [320, 147] width 8 height 8
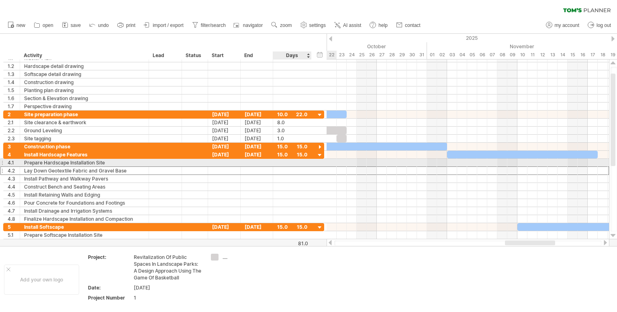
click at [297, 167] on div at bounding box center [292, 171] width 30 height 8
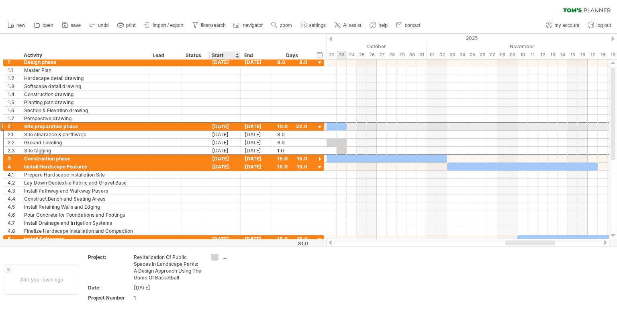
click at [226, 127] on div "[DATE]" at bounding box center [224, 127] width 33 height 8
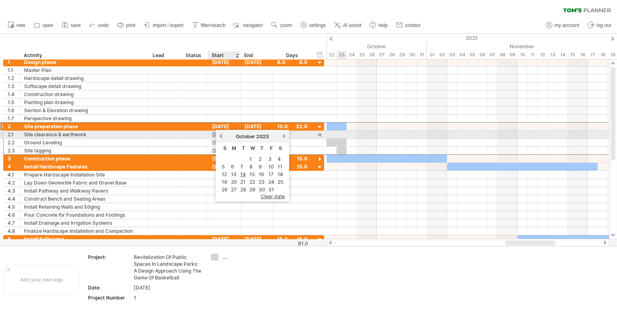
click at [223, 136] on link "previous" at bounding box center [221, 136] width 6 height 6
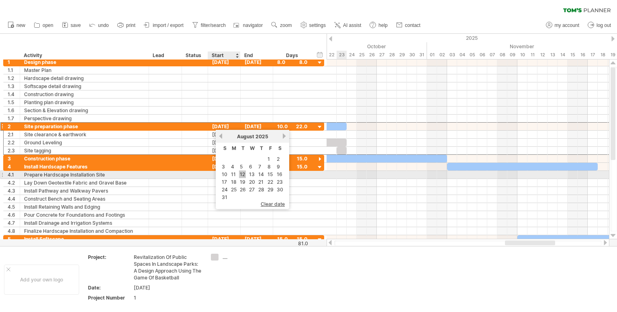
click at [242, 173] on link "12" at bounding box center [242, 174] width 7 height 8
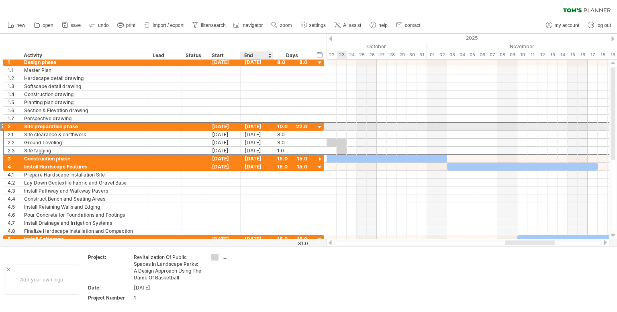
click at [265, 123] on div "[DATE]" at bounding box center [257, 127] width 33 height 8
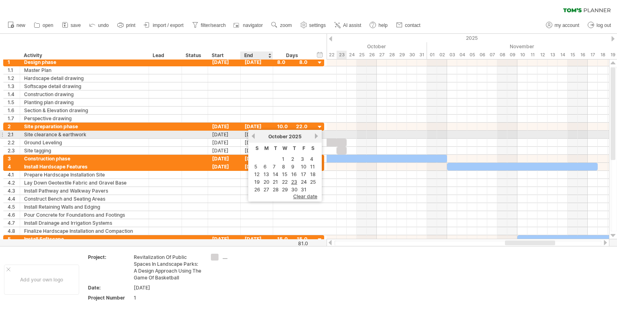
click at [254, 134] on link "previous" at bounding box center [253, 136] width 6 height 6
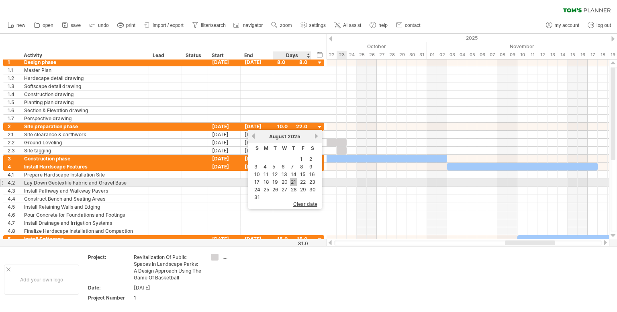
click at [293, 182] on link "21" at bounding box center [293, 182] width 7 height 8
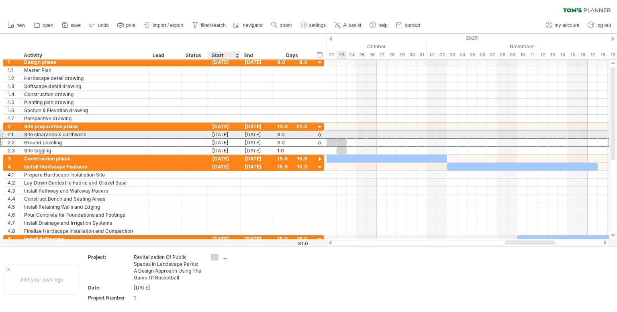
click at [229, 139] on div "[DATE]" at bounding box center [224, 143] width 33 height 8
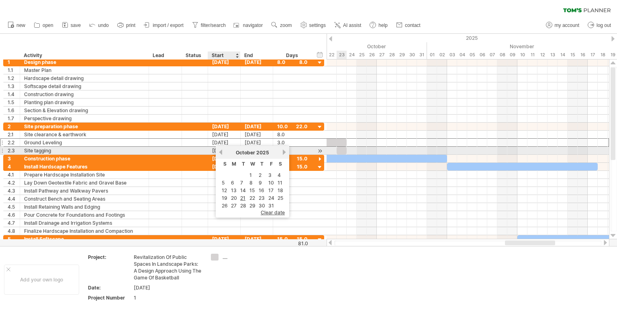
click at [220, 149] on link "previous" at bounding box center [221, 152] width 6 height 6
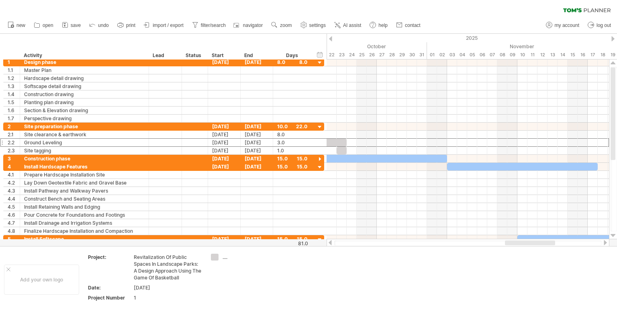
click at [332, 37] on div at bounding box center [330, 38] width 3 height 5
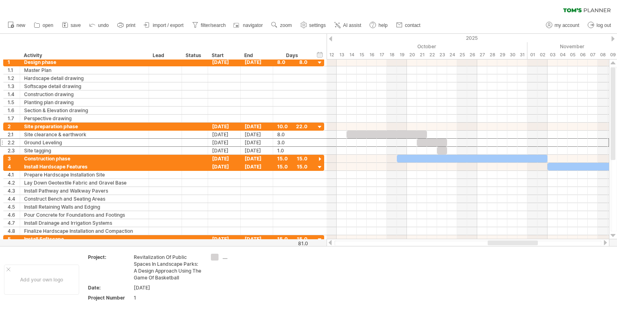
click at [332, 37] on div at bounding box center [330, 38] width 3 height 5
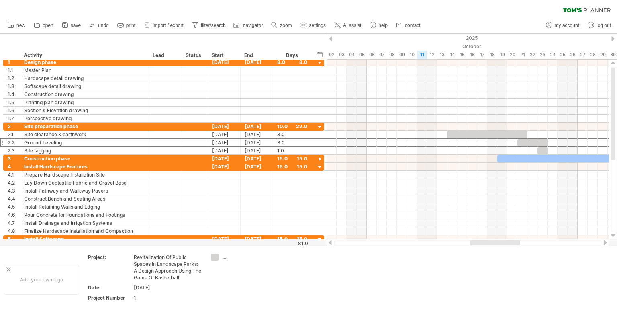
click at [332, 37] on div at bounding box center [330, 38] width 3 height 5
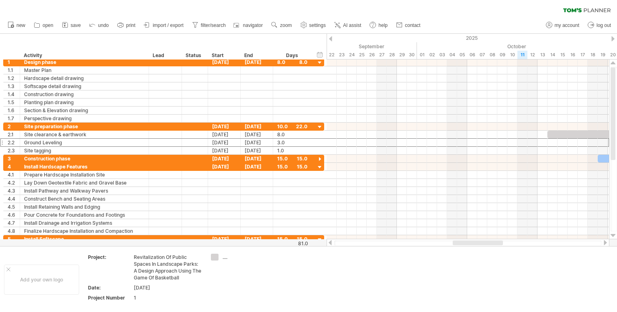
click at [332, 37] on div at bounding box center [330, 38] width 3 height 5
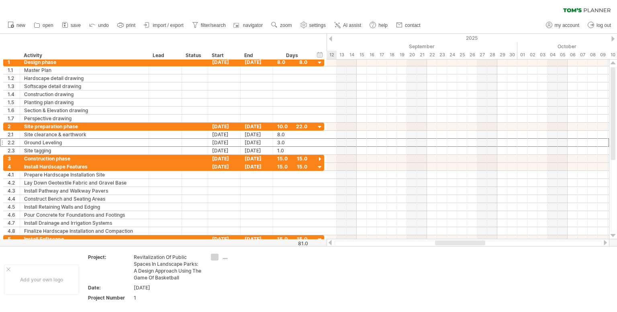
click at [332, 37] on div at bounding box center [330, 38] width 3 height 5
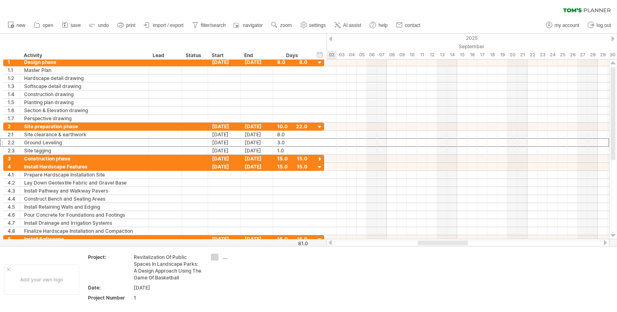
click at [332, 37] on div at bounding box center [330, 38] width 3 height 5
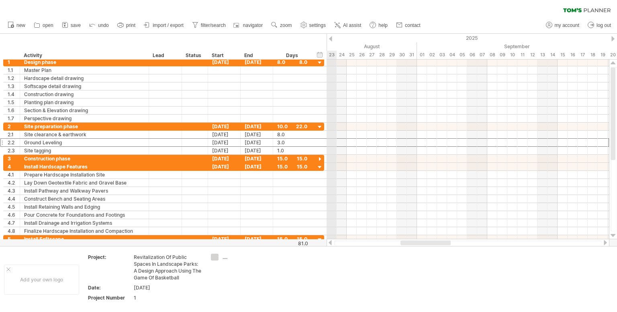
click at [331, 38] on div at bounding box center [330, 38] width 3 height 5
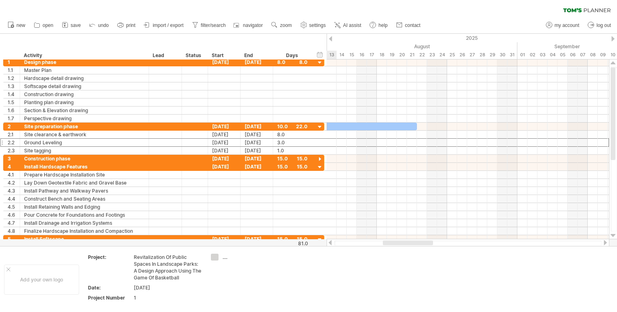
click at [331, 38] on div at bounding box center [330, 38] width 3 height 5
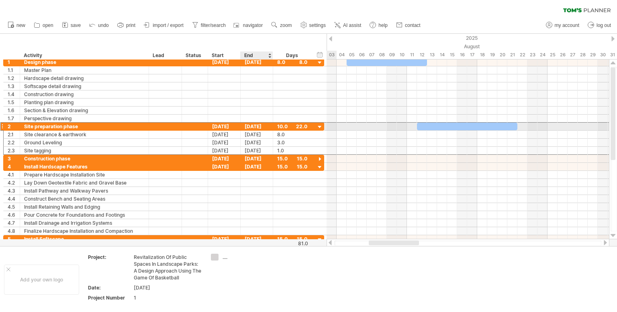
click at [261, 126] on div "[DATE]" at bounding box center [257, 127] width 33 height 8
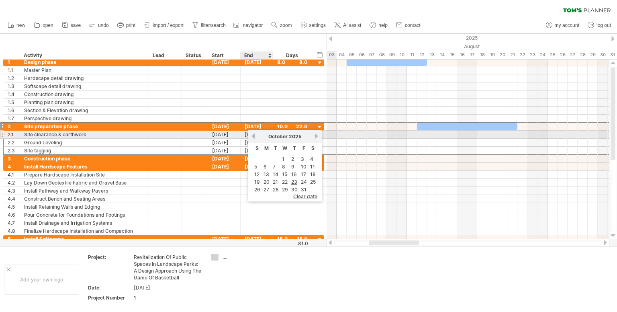
click at [253, 133] on link "previous" at bounding box center [253, 136] width 6 height 6
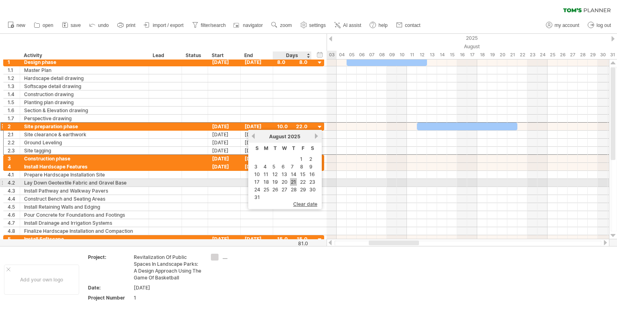
click at [296, 179] on link "21" at bounding box center [293, 182] width 7 height 8
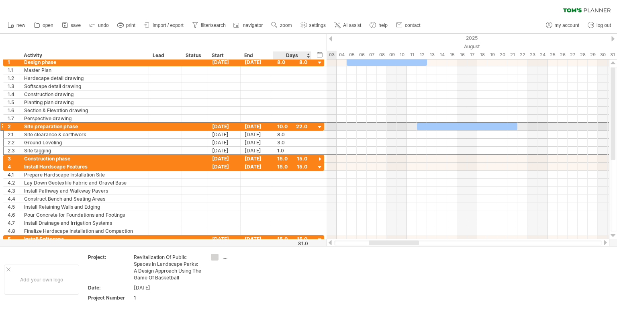
click at [281, 127] on div "10.0" at bounding box center [292, 127] width 30 height 8
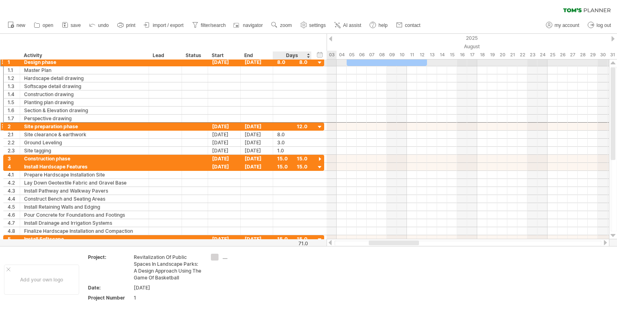
click at [282, 62] on div "8.0" at bounding box center [292, 62] width 30 height 8
click at [282, 62] on input "***" at bounding box center [284, 62] width 15 height 8
click at [308, 57] on div "Days" at bounding box center [292, 55] width 38 height 8
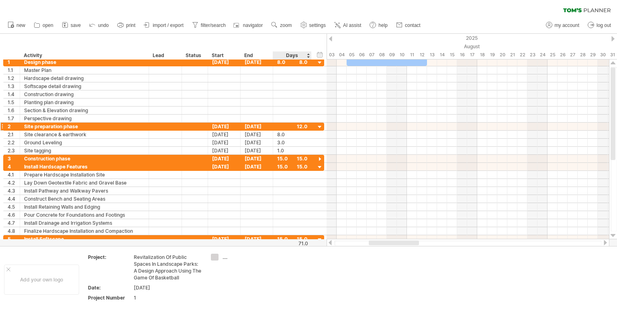
click at [308, 54] on div "Days" at bounding box center [292, 55] width 38 height 8
click at [319, 55] on div "hide start/end/duration show start/end/duration" at bounding box center [320, 54] width 8 height 8
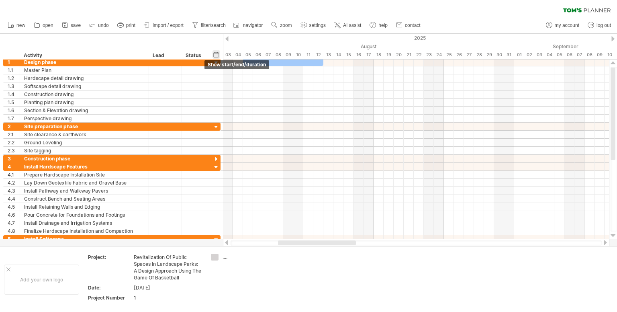
click at [217, 54] on div "hide start/end/duration show start/end/duration" at bounding box center [217, 54] width 8 height 8
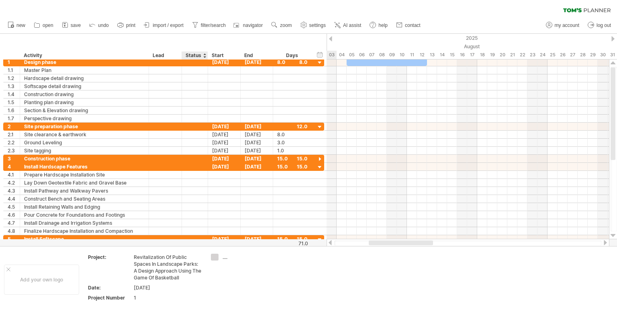
click at [196, 56] on div "Status" at bounding box center [195, 55] width 18 height 8
click at [203, 56] on div at bounding box center [204, 55] width 3 height 8
click at [201, 34] on div "hide start/end/duration show start/end/duration ******** Activity **** Lead ***…" at bounding box center [163, 47] width 327 height 26
click at [260, 127] on div "[DATE]" at bounding box center [257, 127] width 33 height 8
click at [223, 124] on div "[DATE]" at bounding box center [224, 127] width 33 height 8
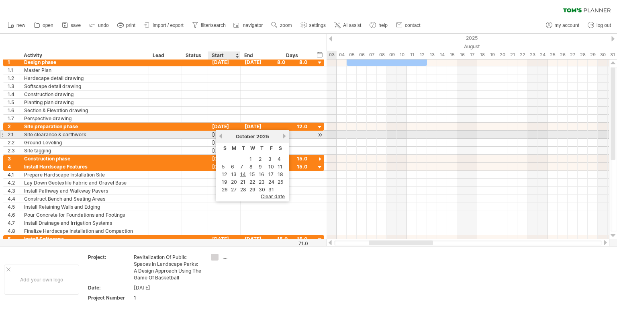
click at [221, 136] on link "previous" at bounding box center [221, 136] width 6 height 6
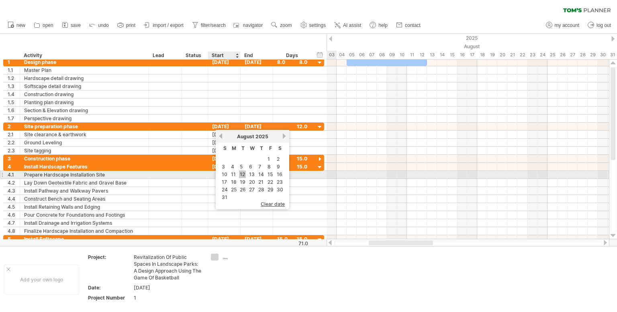
click at [239, 172] on link "12" at bounding box center [242, 174] width 7 height 8
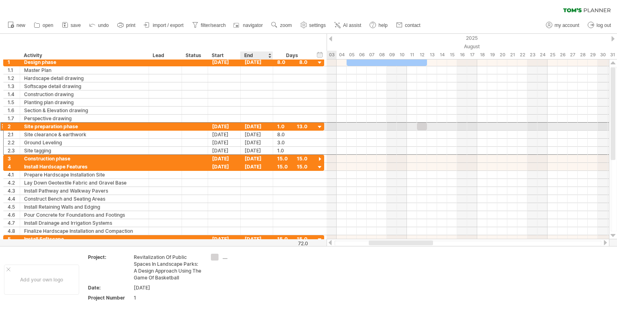
click at [252, 124] on div "[DATE]" at bounding box center [257, 127] width 33 height 8
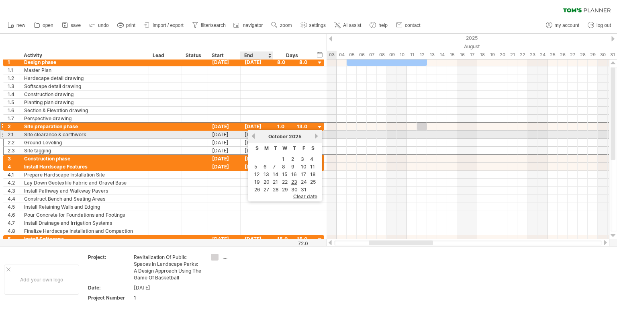
click at [254, 135] on link "previous" at bounding box center [253, 136] width 6 height 6
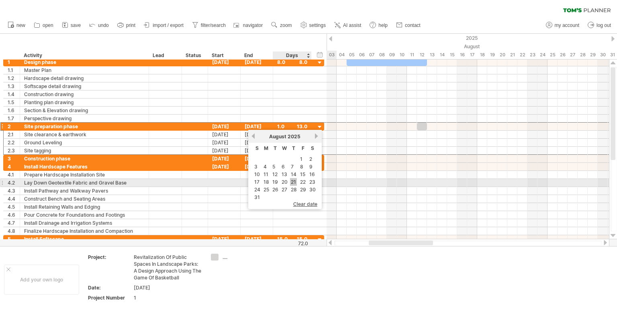
click at [294, 181] on link "21" at bounding box center [293, 182] width 7 height 8
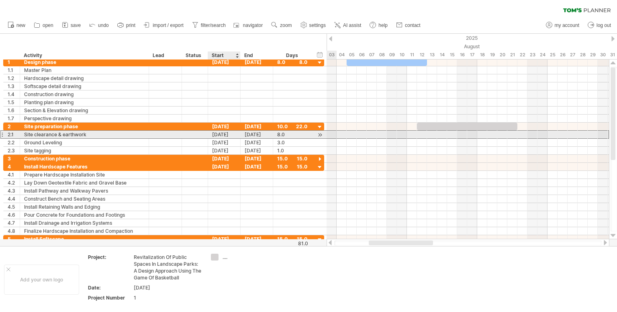
click at [219, 132] on div "[DATE]" at bounding box center [224, 135] width 33 height 8
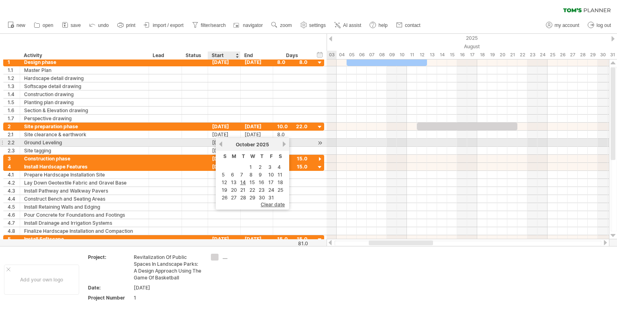
click at [221, 143] on link "previous" at bounding box center [221, 144] width 6 height 6
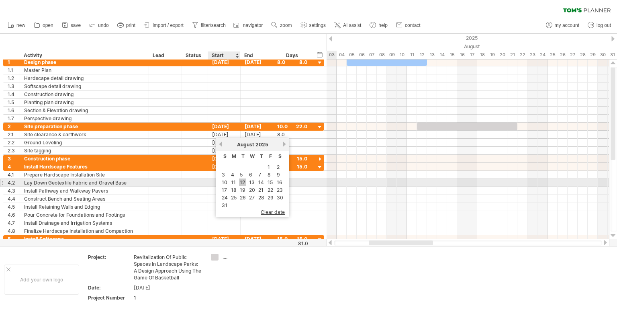
click at [241, 183] on link "12" at bounding box center [242, 182] width 7 height 8
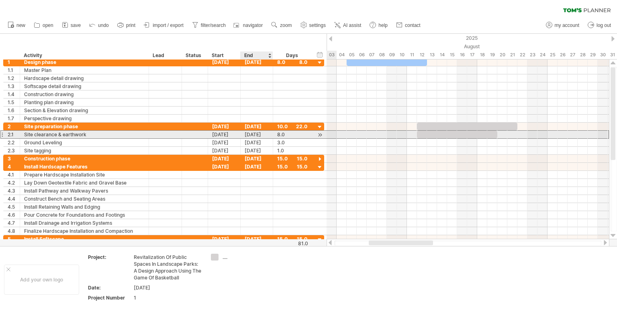
click at [260, 133] on div "[DATE]" at bounding box center [257, 135] width 33 height 8
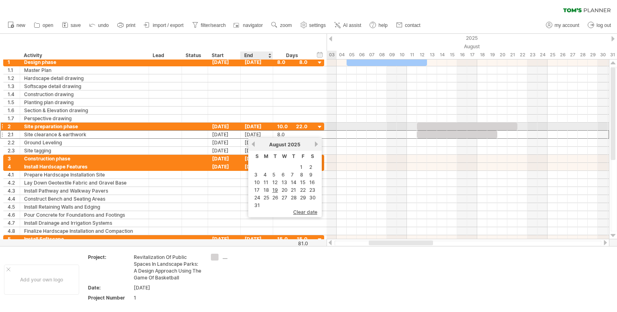
click at [261, 125] on div "[DATE]" at bounding box center [257, 127] width 33 height 8
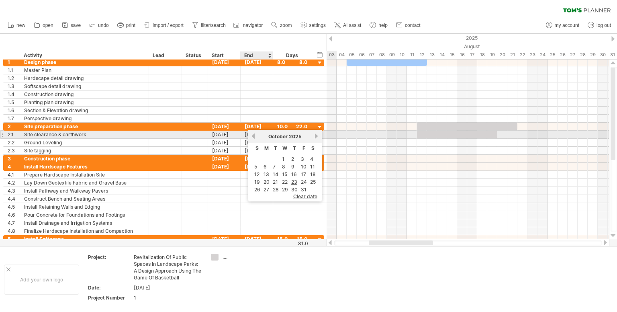
click at [253, 136] on link "previous" at bounding box center [253, 136] width 6 height 6
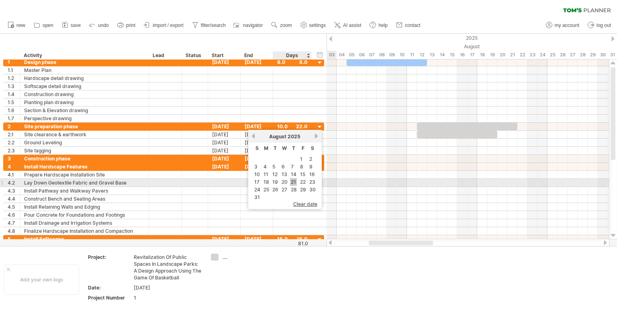
click at [295, 181] on link "21" at bounding box center [293, 182] width 7 height 8
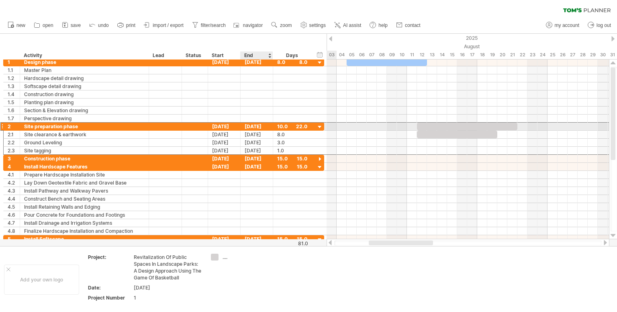
click at [259, 126] on div "[DATE]" at bounding box center [257, 127] width 33 height 8
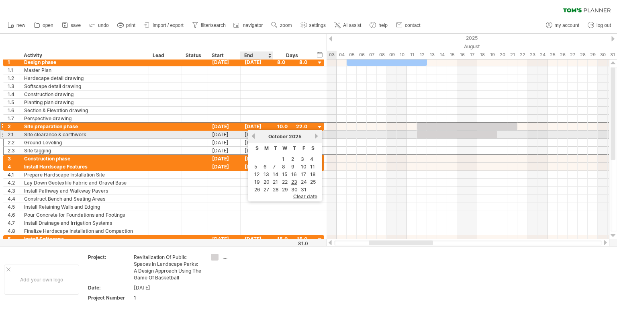
click at [254, 137] on link "previous" at bounding box center [253, 136] width 6 height 6
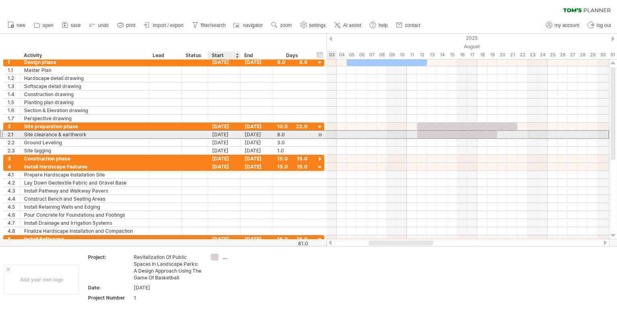
click at [243, 134] on div "[DATE]" at bounding box center [257, 135] width 33 height 8
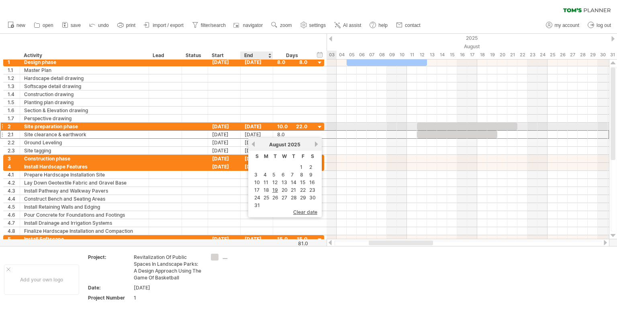
click at [262, 125] on div "[DATE]" at bounding box center [257, 127] width 33 height 8
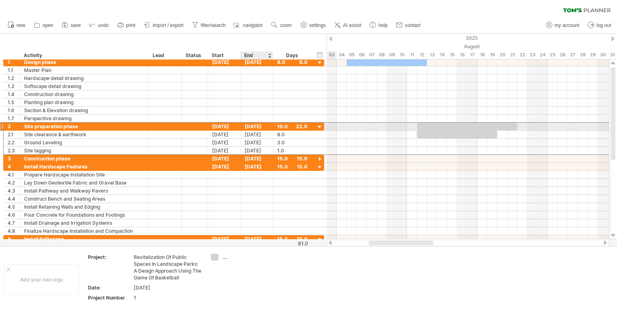
click at [262, 125] on div "[DATE]" at bounding box center [257, 127] width 33 height 8
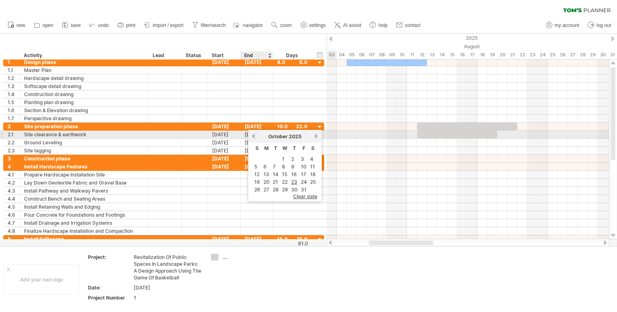
click at [254, 139] on link "previous" at bounding box center [253, 136] width 6 height 6
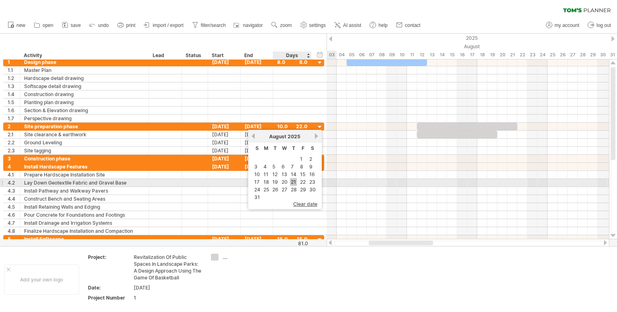
click at [294, 181] on link "21" at bounding box center [293, 182] width 7 height 8
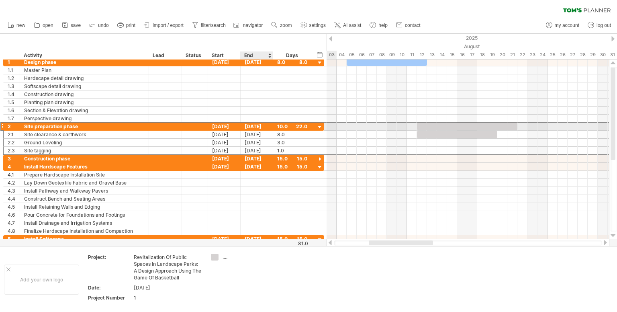
click at [251, 127] on div "[DATE]" at bounding box center [257, 127] width 33 height 8
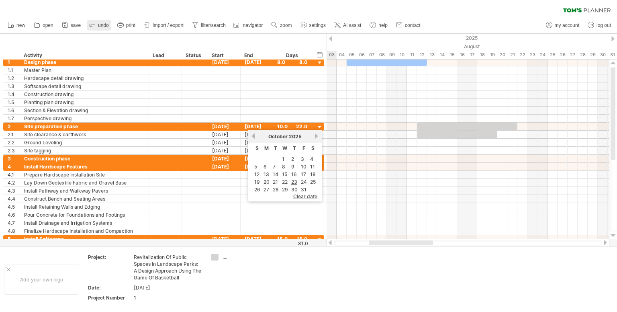
click at [94, 26] on icon at bounding box center [92, 24] width 8 height 8
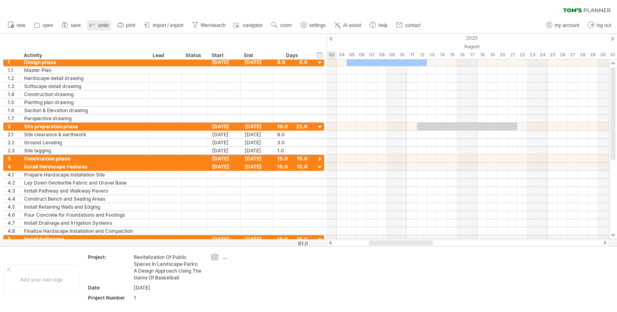
click at [94, 26] on icon at bounding box center [92, 24] width 8 height 8
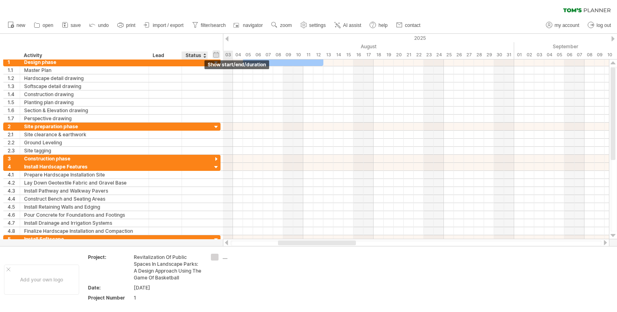
click at [214, 55] on div "hide start/end/duration show start/end/duration" at bounding box center [217, 54] width 8 height 8
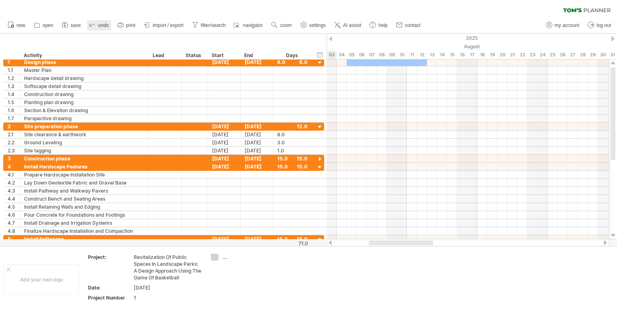
click at [100, 22] on link "undo" at bounding box center [99, 25] width 24 height 10
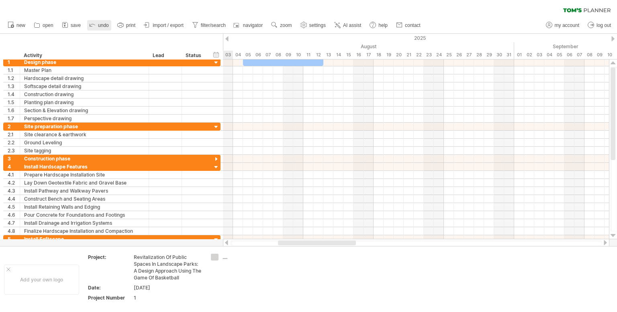
click at [100, 22] on link "undo" at bounding box center [99, 25] width 24 height 10
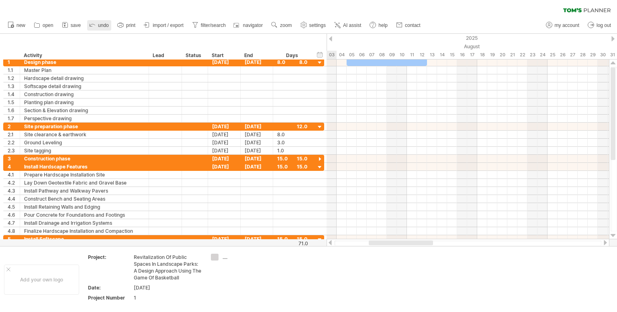
click at [100, 22] on link "undo" at bounding box center [99, 25] width 24 height 10
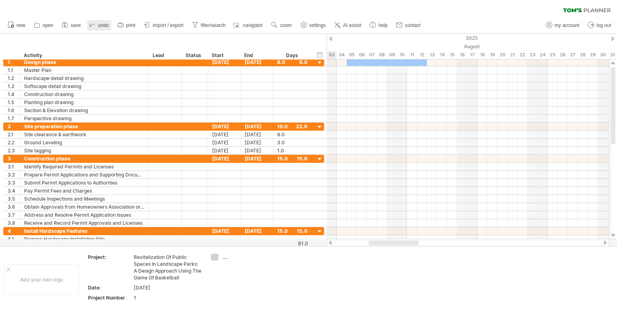
click at [100, 22] on link "undo" at bounding box center [99, 25] width 24 height 10
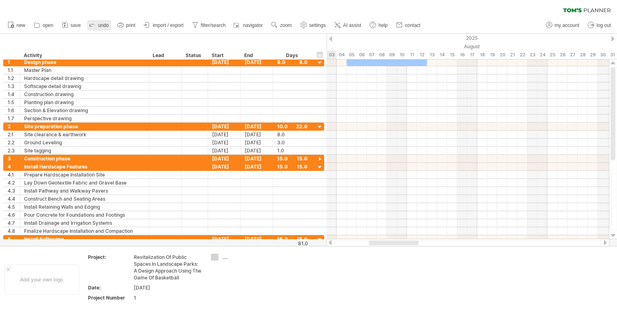
click at [100, 22] on link "undo" at bounding box center [99, 25] width 24 height 10
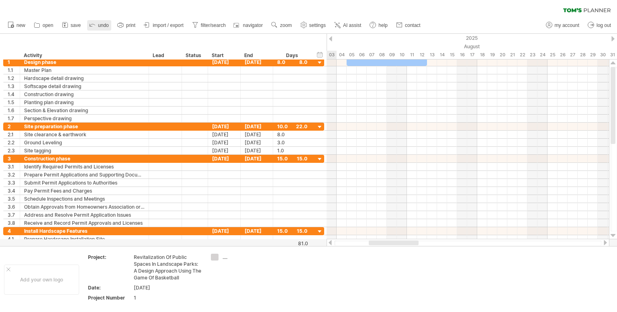
click at [100, 22] on link "undo" at bounding box center [99, 25] width 24 height 10
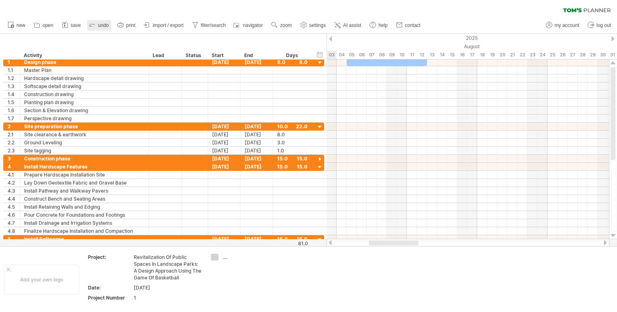
click at [100, 22] on link "undo" at bounding box center [99, 25] width 24 height 10
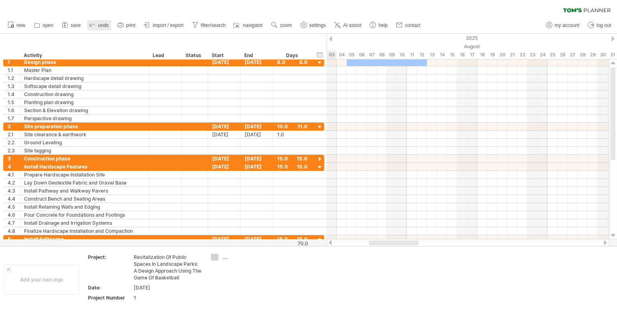
click at [100, 22] on link "undo" at bounding box center [99, 25] width 24 height 10
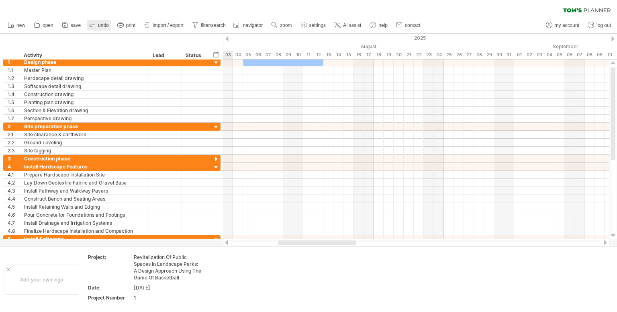
click at [100, 22] on link "undo" at bounding box center [99, 25] width 24 height 10
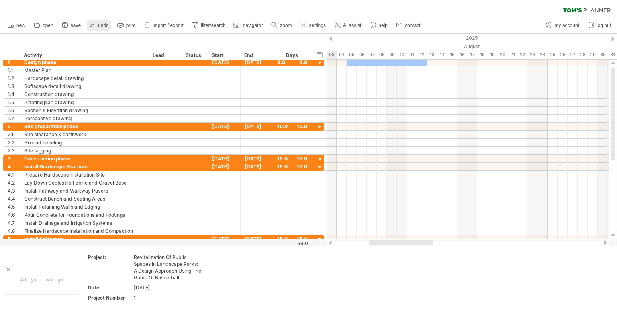
click at [100, 22] on link "undo" at bounding box center [99, 25] width 24 height 10
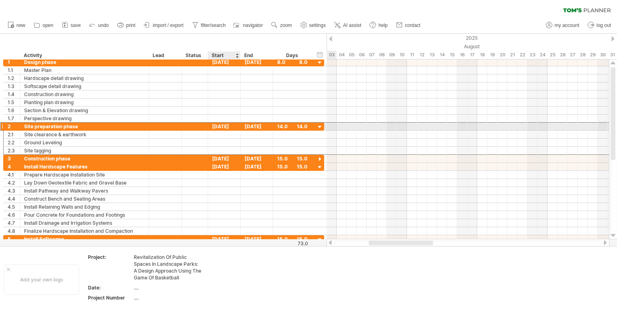
click at [228, 126] on div "[DATE]" at bounding box center [224, 127] width 33 height 8
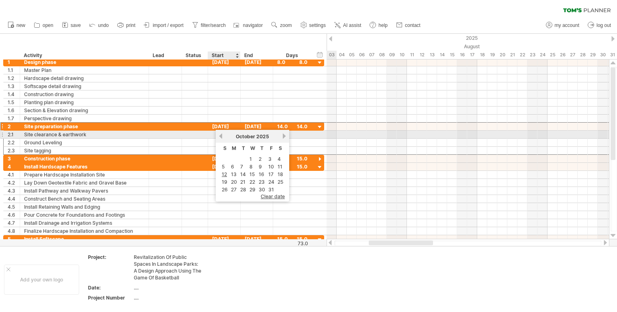
click at [219, 135] on link "previous" at bounding box center [221, 136] width 6 height 6
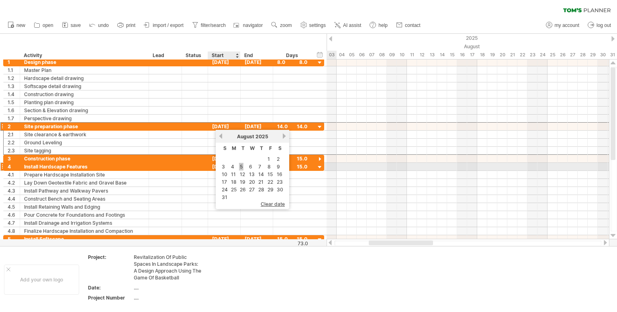
click at [242, 166] on link "5" at bounding box center [241, 167] width 4 height 8
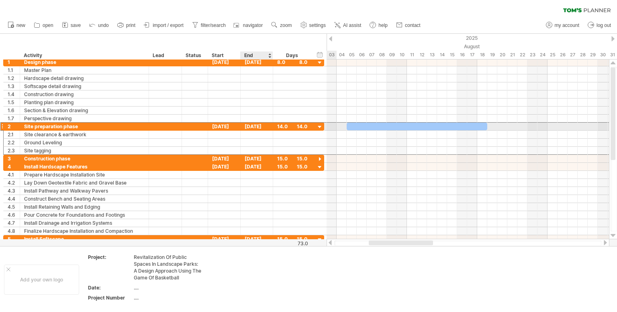
click at [264, 128] on div "[DATE]" at bounding box center [257, 127] width 33 height 8
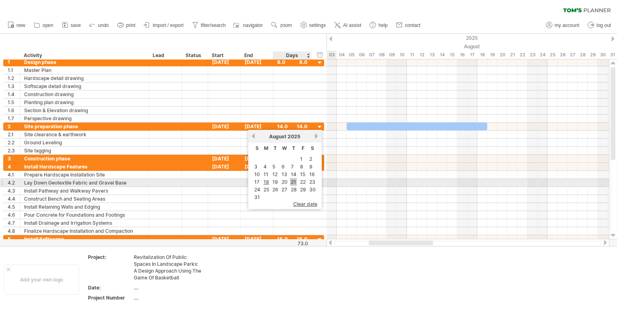
click at [295, 180] on link "21" at bounding box center [293, 182] width 7 height 8
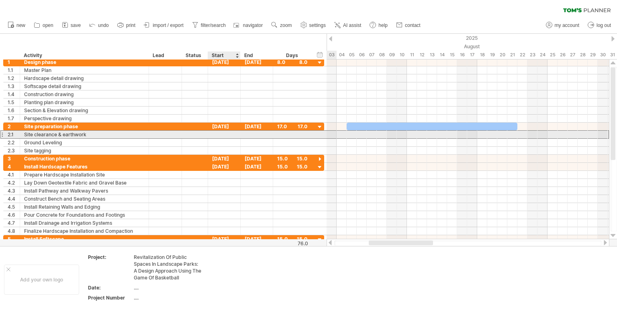
click at [229, 132] on div at bounding box center [224, 135] width 33 height 8
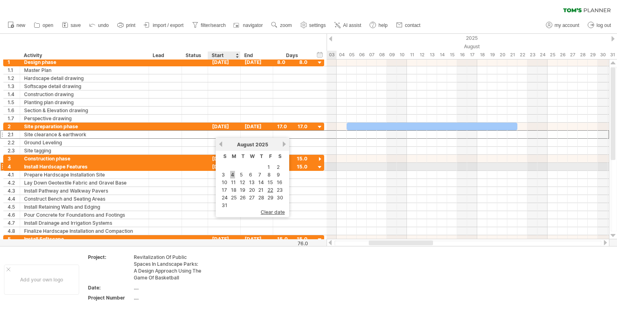
click at [231, 171] on link "4" at bounding box center [232, 175] width 5 height 8
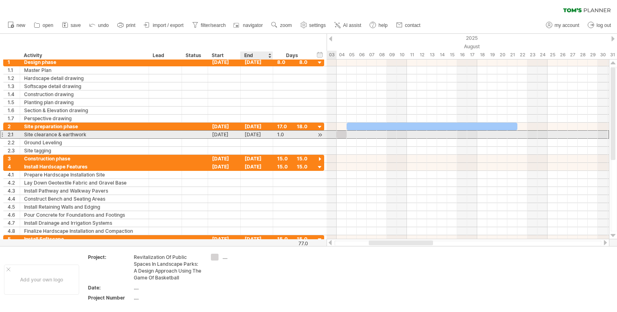
click at [262, 134] on div "[DATE]" at bounding box center [257, 135] width 33 height 8
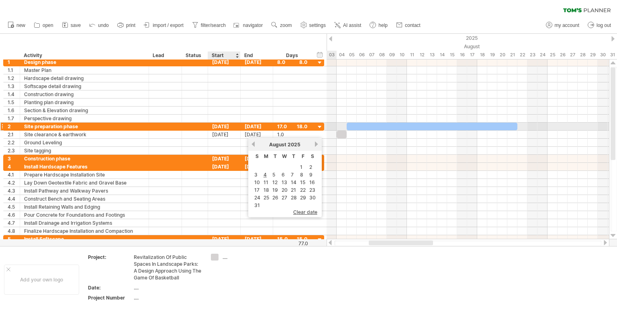
click at [219, 125] on div "[DATE]" at bounding box center [224, 127] width 33 height 8
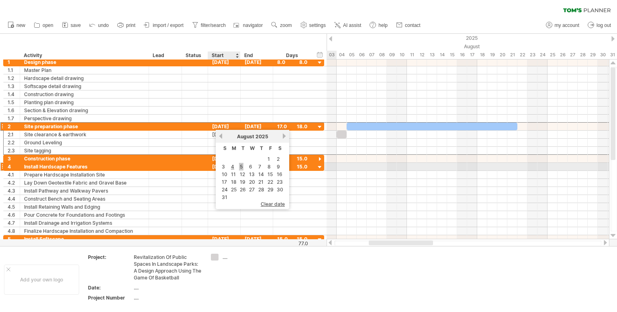
click at [242, 163] on link "5" at bounding box center [241, 167] width 4 height 8
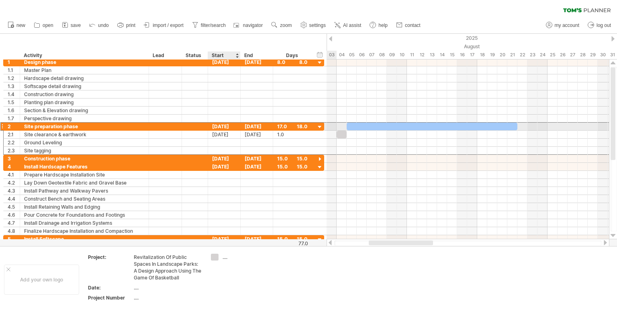
click at [227, 126] on div "[DATE]" at bounding box center [224, 127] width 33 height 8
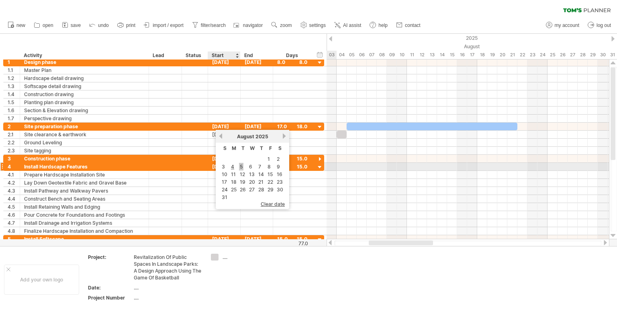
click at [239, 167] on link "5" at bounding box center [241, 167] width 4 height 8
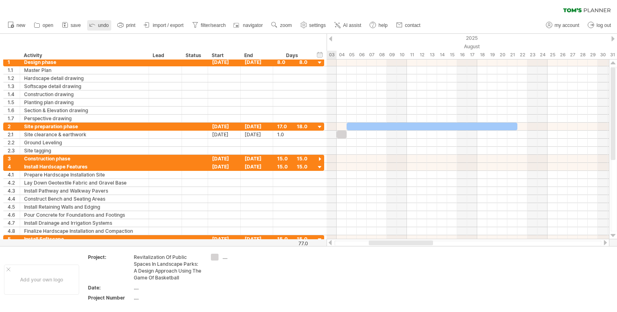
click at [92, 25] on icon at bounding box center [92, 24] width 8 height 8
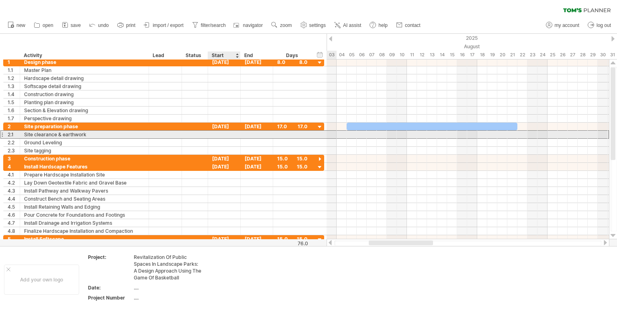
click at [227, 133] on div at bounding box center [224, 135] width 33 height 8
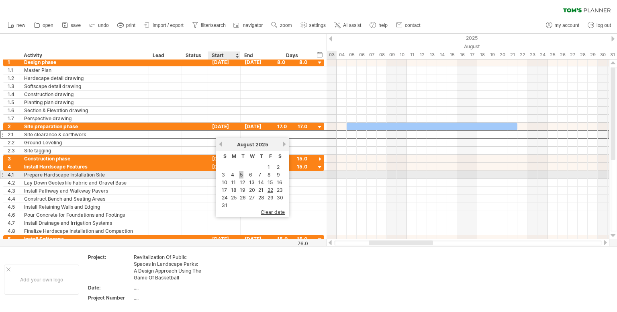
click at [242, 175] on link "5" at bounding box center [241, 175] width 4 height 8
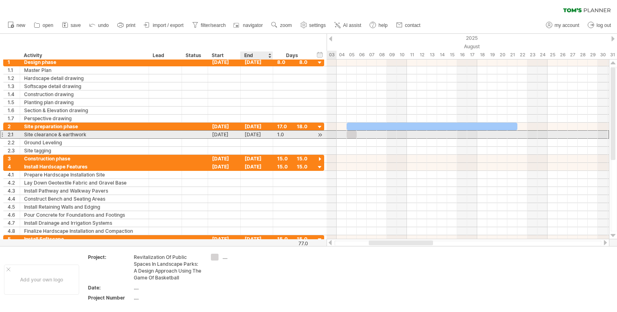
click at [260, 135] on div "[DATE]" at bounding box center [257, 135] width 33 height 8
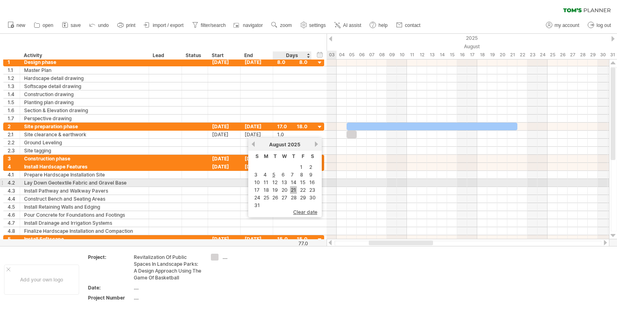
click at [292, 186] on link "21" at bounding box center [293, 190] width 7 height 8
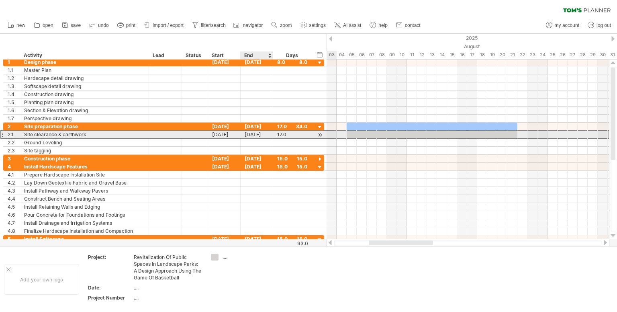
click at [251, 135] on div "[DATE]" at bounding box center [257, 135] width 33 height 8
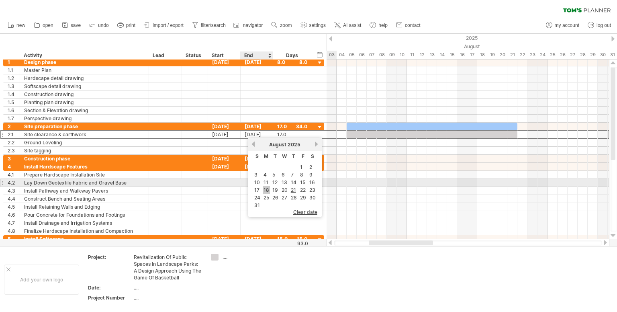
click at [268, 186] on link "18" at bounding box center [266, 190] width 7 height 8
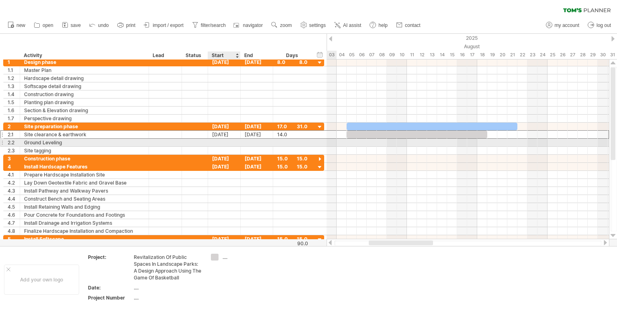
click at [220, 140] on div at bounding box center [224, 143] width 33 height 8
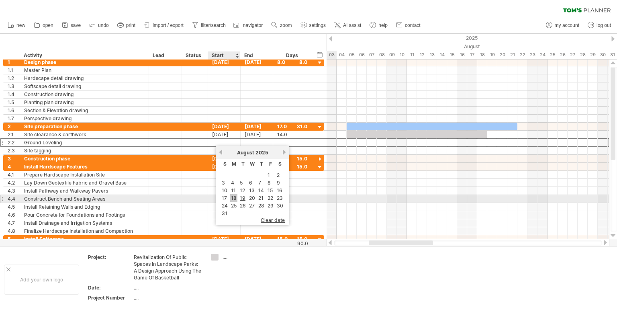
click at [234, 198] on link "18" at bounding box center [233, 198] width 7 height 8
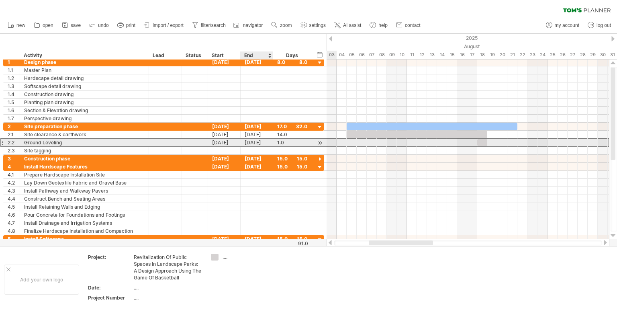
click at [262, 141] on div "[DATE]" at bounding box center [257, 143] width 33 height 8
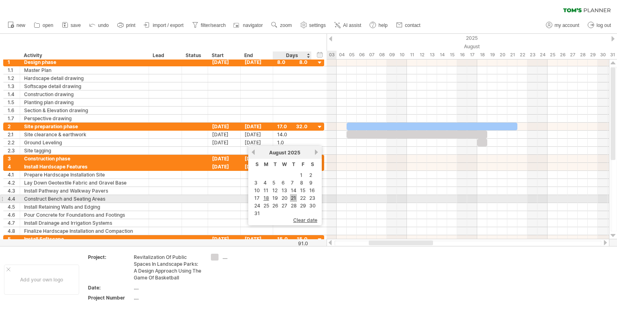
click at [291, 198] on link "21" at bounding box center [293, 198] width 7 height 8
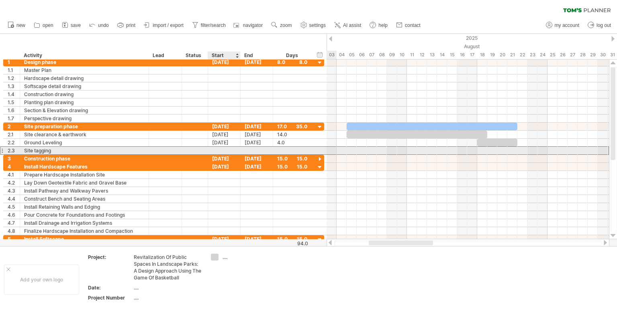
click at [221, 147] on div at bounding box center [224, 151] width 33 height 8
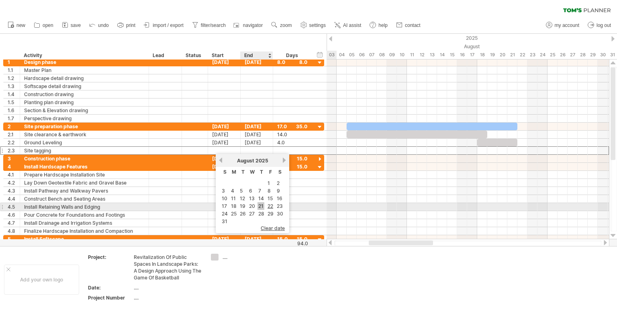
click at [261, 206] on link "21" at bounding box center [261, 206] width 7 height 8
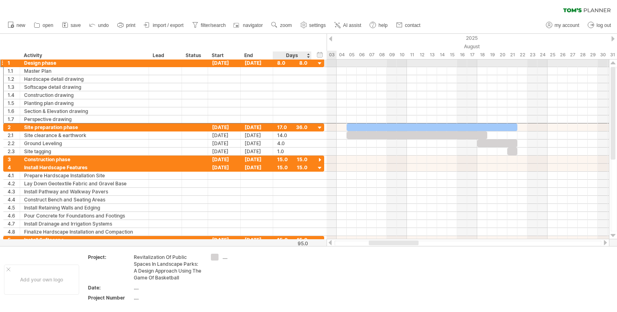
click at [285, 63] on div "8.0" at bounding box center [292, 63] width 30 height 8
click at [302, 63] on div "8.0" at bounding box center [292, 63] width 30 height 8
click at [321, 63] on div at bounding box center [320, 64] width 8 height 8
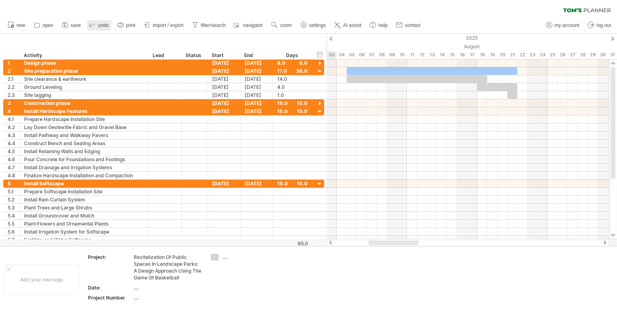
click at [98, 26] on span "undo" at bounding box center [103, 26] width 11 height 6
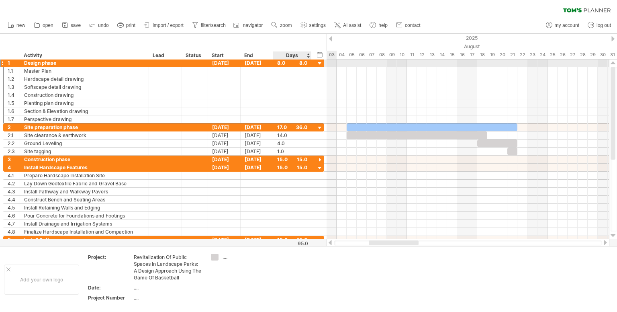
click at [280, 65] on div "8.0" at bounding box center [292, 63] width 30 height 8
click at [302, 62] on div at bounding box center [292, 63] width 30 height 8
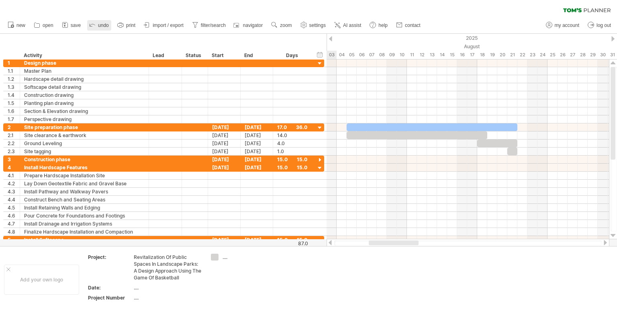
click at [94, 24] on icon at bounding box center [92, 24] width 8 height 8
click at [296, 55] on div "Days" at bounding box center [292, 55] width 38 height 8
click at [307, 57] on div "Days" at bounding box center [292, 55] width 38 height 8
click at [312, 43] on div "hide start/end/duration show start/end/duration ******** Activity **** Lead ***…" at bounding box center [163, 47] width 327 height 26
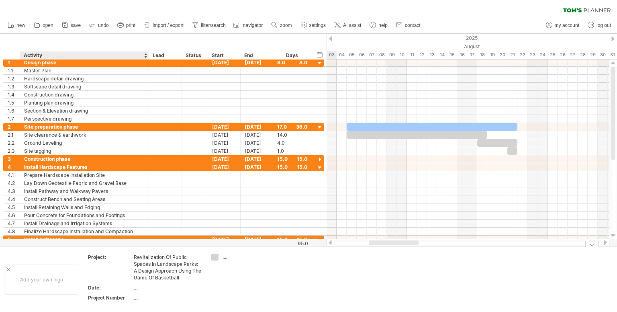
click at [137, 287] on div "...." at bounding box center [168, 287] width 68 height 7
click at [215, 256] on div "Trying to reach [DOMAIN_NAME] Connected again... 0% clear filter new 1" at bounding box center [308, 156] width 617 height 312
click at [225, 260] on div "...." at bounding box center [245, 257] width 44 height 7
click at [225, 260] on input "text" at bounding box center [243, 257] width 40 height 7
click at [221, 267] on td at bounding box center [238, 279] width 63 height 51
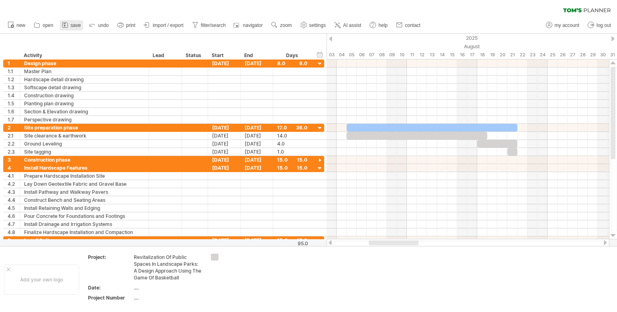
click at [70, 23] on link "save" at bounding box center [71, 25] width 23 height 10
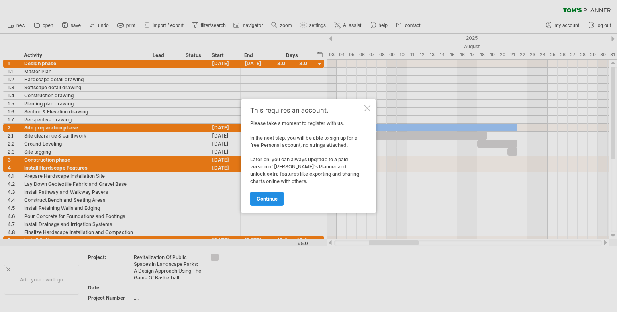
click at [264, 198] on span "continue" at bounding box center [267, 199] width 21 height 6
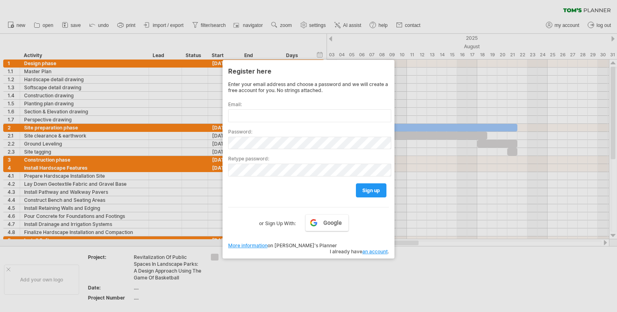
click at [301, 8] on div at bounding box center [308, 156] width 617 height 312
drag, startPoint x: 330, startPoint y: 276, endPoint x: 309, endPoint y: 248, distance: 34.7
click at [309, 248] on div "Trying to reach [DOMAIN_NAME] Connected again... 0% clear filter new 1" at bounding box center [308, 156] width 617 height 312
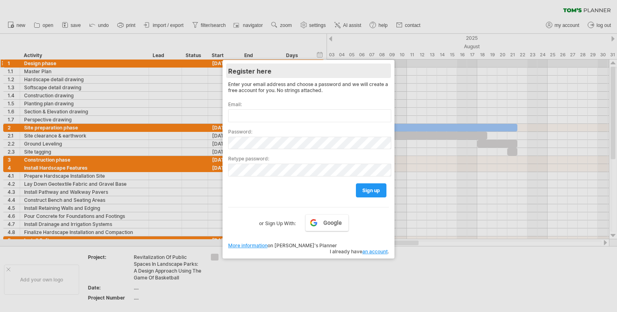
click at [389, 64] on div "Register here" at bounding box center [308, 70] width 161 height 14
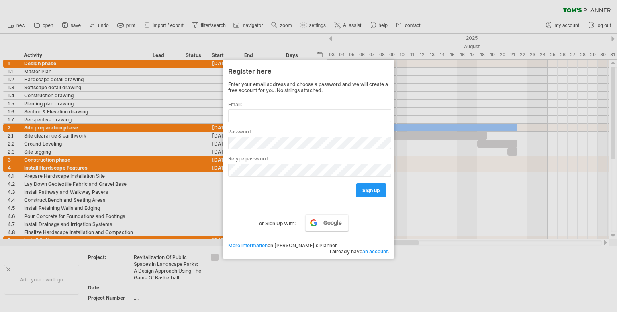
click at [404, 12] on div at bounding box center [308, 156] width 617 height 312
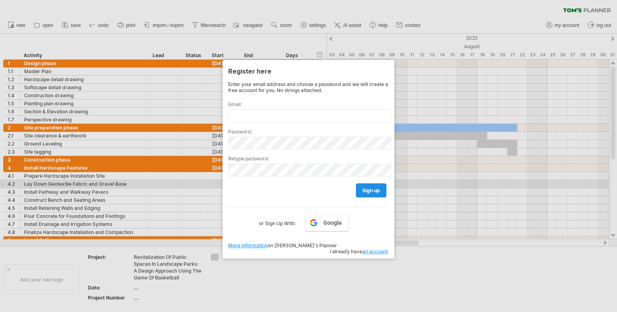
click at [371, 187] on span "sign up" at bounding box center [371, 190] width 18 height 6
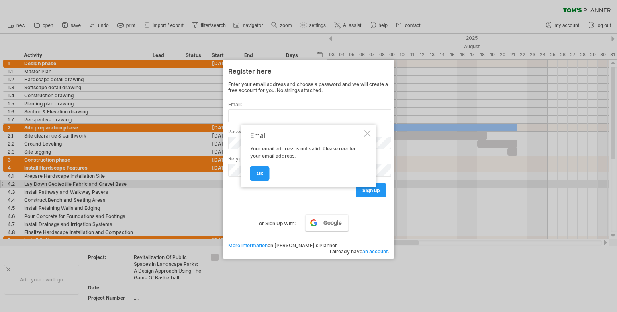
click at [366, 135] on div at bounding box center [367, 133] width 6 height 6
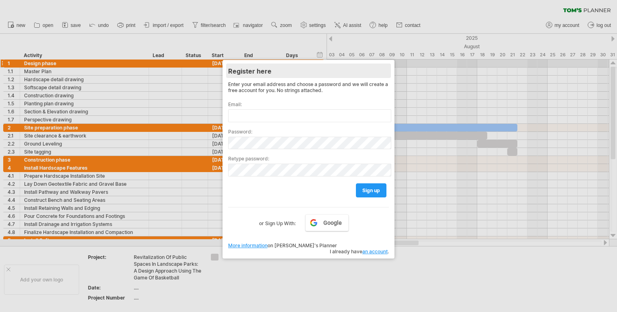
click at [389, 68] on div "Register here" at bounding box center [308, 70] width 161 height 14
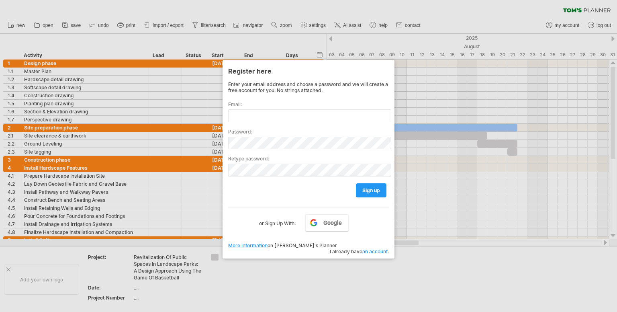
click at [386, 275] on div at bounding box center [308, 156] width 617 height 312
click at [374, 5] on div at bounding box center [308, 156] width 617 height 312
drag, startPoint x: 374, startPoint y: 5, endPoint x: 364, endPoint y: -4, distance: 13.7
click at [364, 0] on html "progress(100%) Trying to reach [DOMAIN_NAME] Connected again... 0% clear filter…" at bounding box center [308, 156] width 617 height 313
